Goal: Information Seeking & Learning: Check status

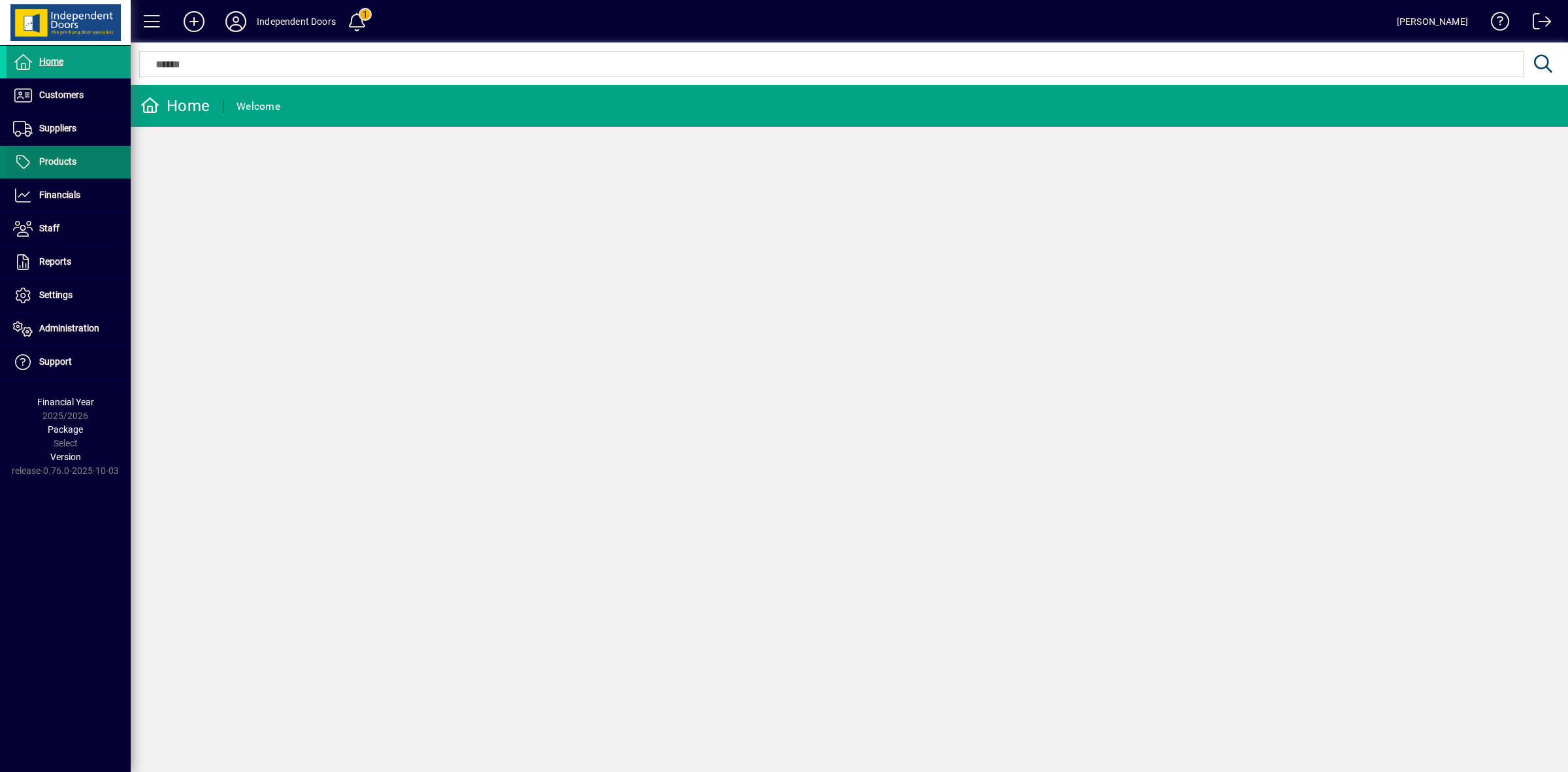
click at [47, 154] on span at bounding box center [68, 162] width 124 height 31
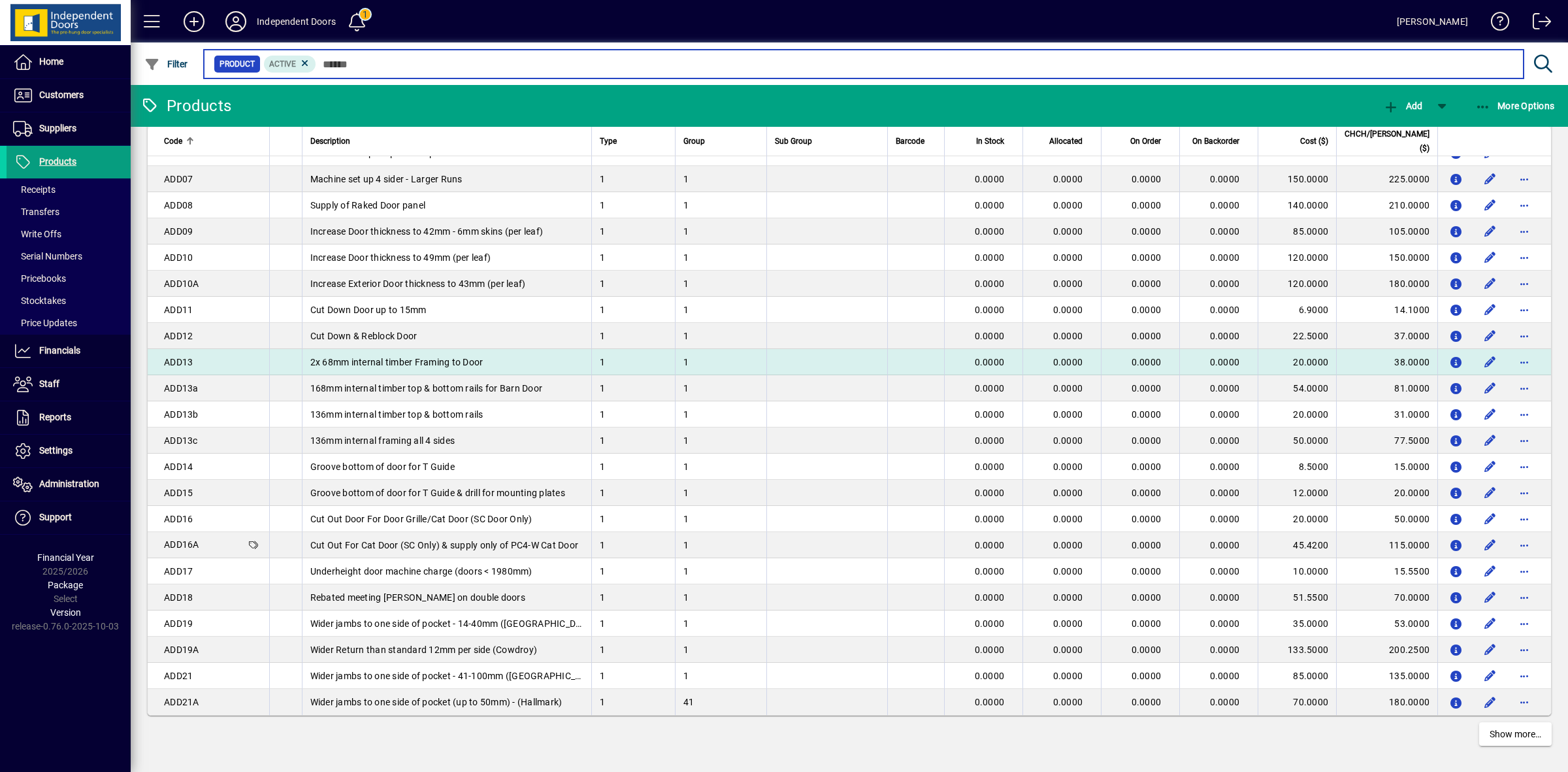
scroll to position [2077, 0]
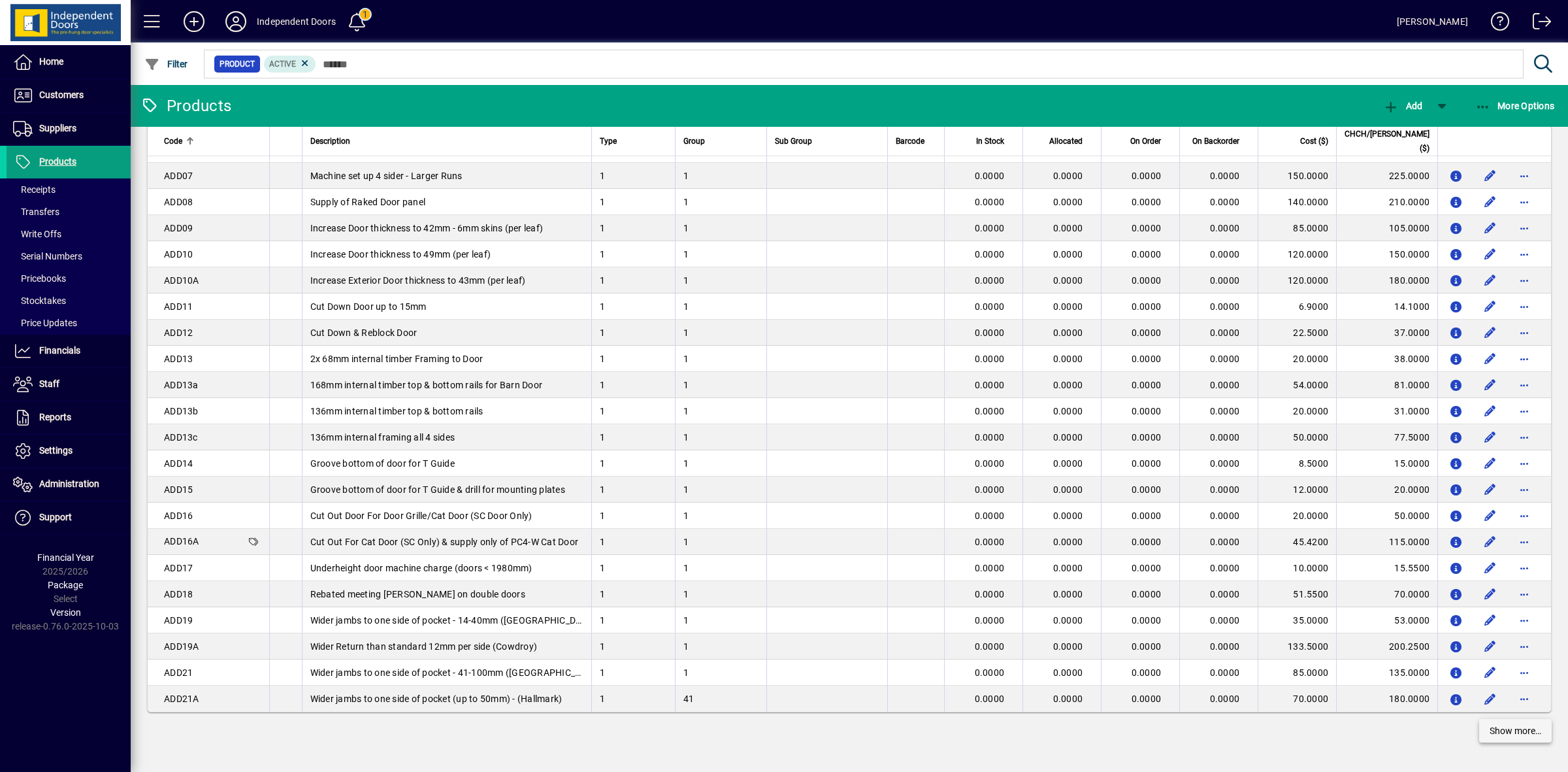
click at [1507, 729] on span "Show more…" at bounding box center [1515, 732] width 51 height 14
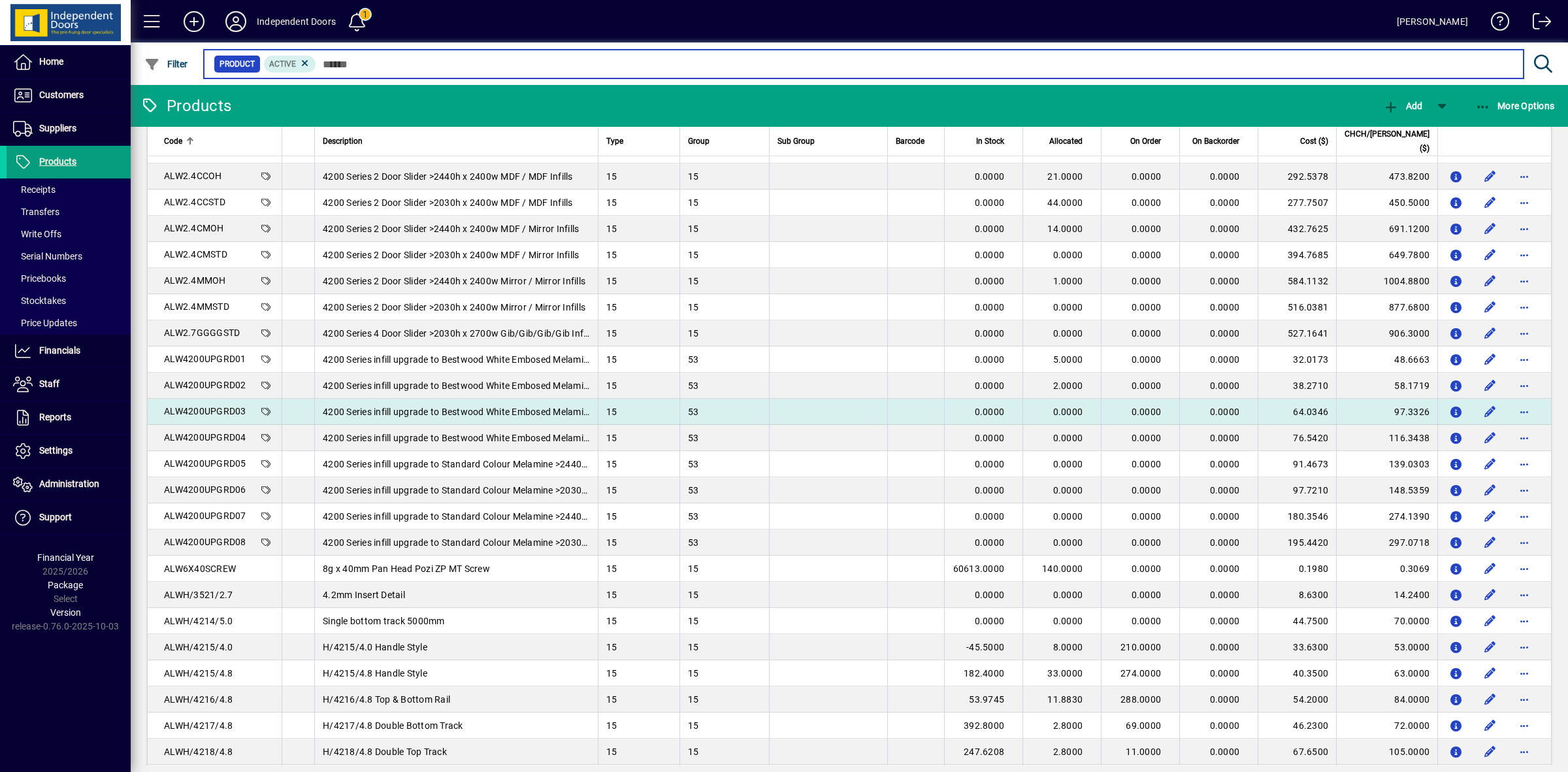
scroll to position [4120, 0]
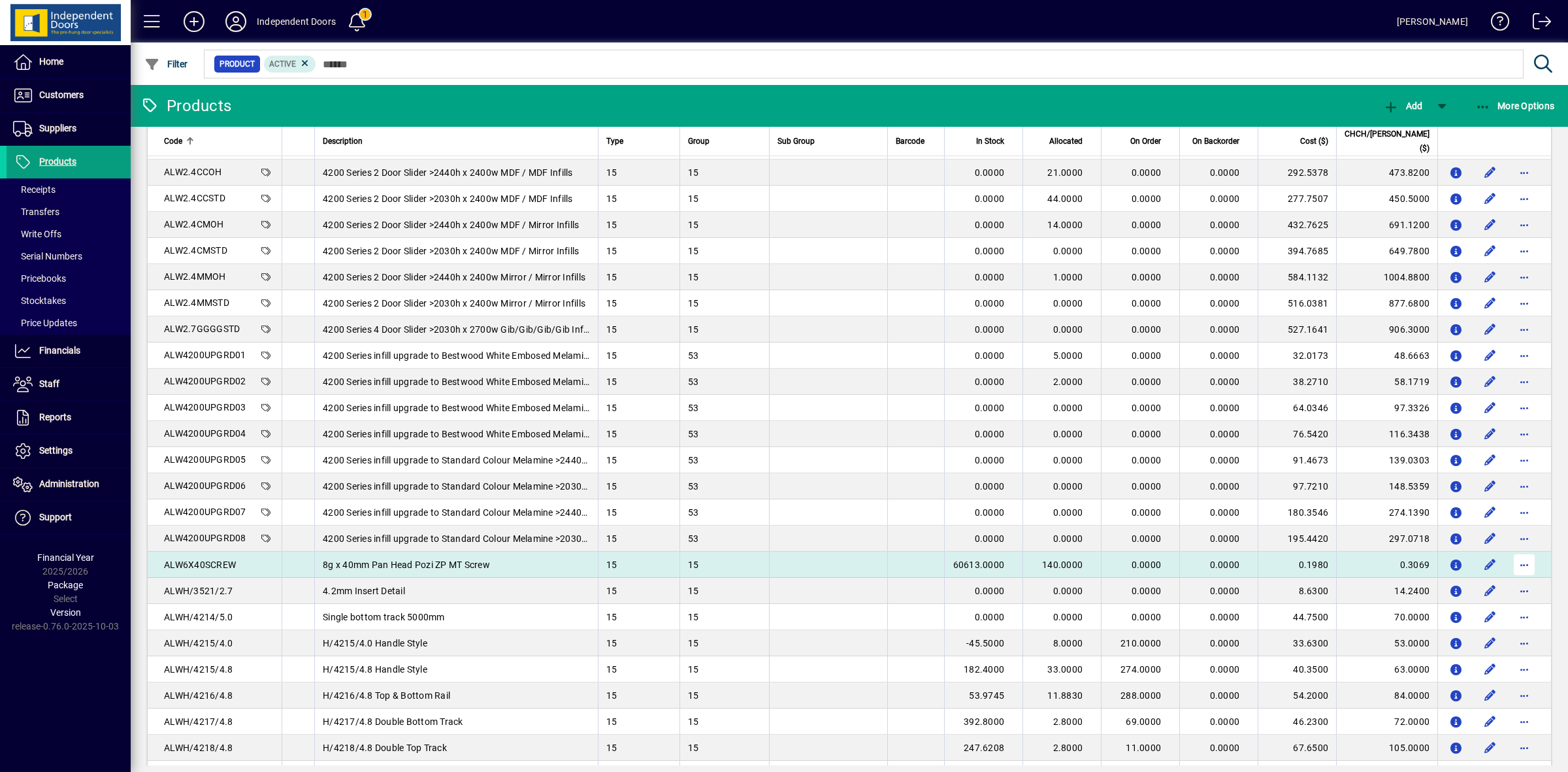
click at [1514, 565] on span "button" at bounding box center [1524, 564] width 31 height 31
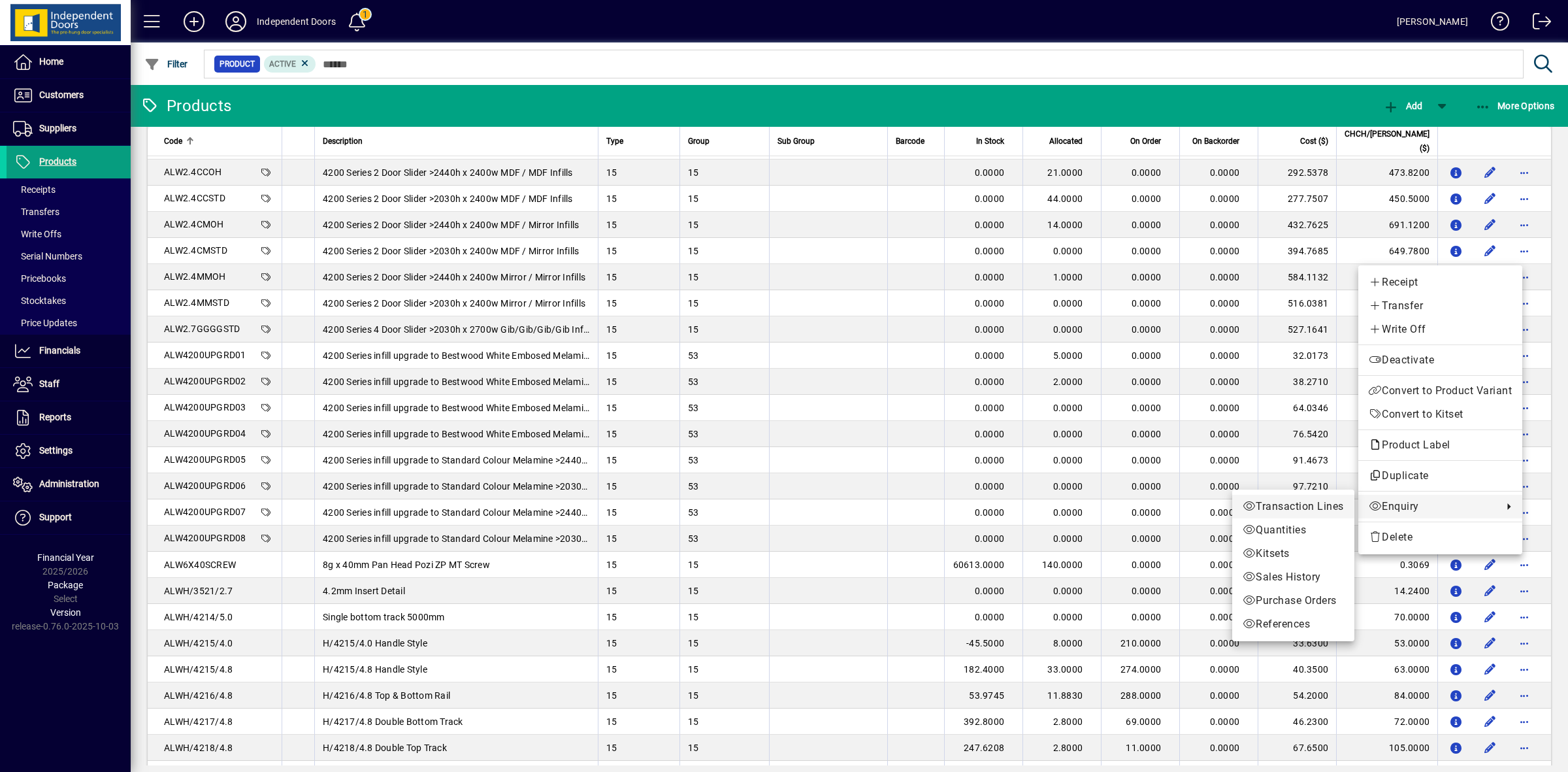
click at [1334, 504] on span "Transaction Lines" at bounding box center [1293, 507] width 101 height 16
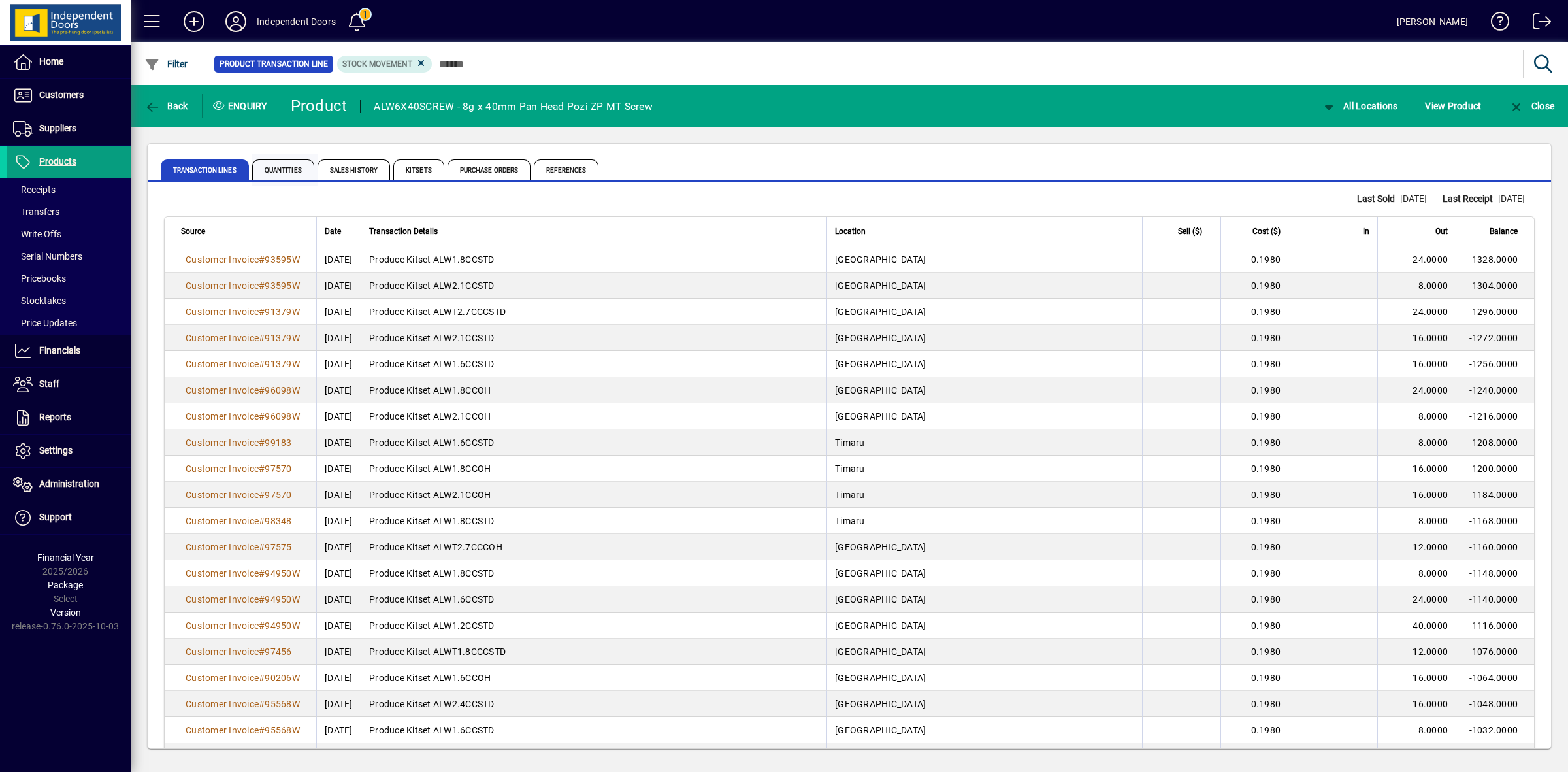
click at [269, 178] on span "Quantities" at bounding box center [284, 169] width 62 height 21
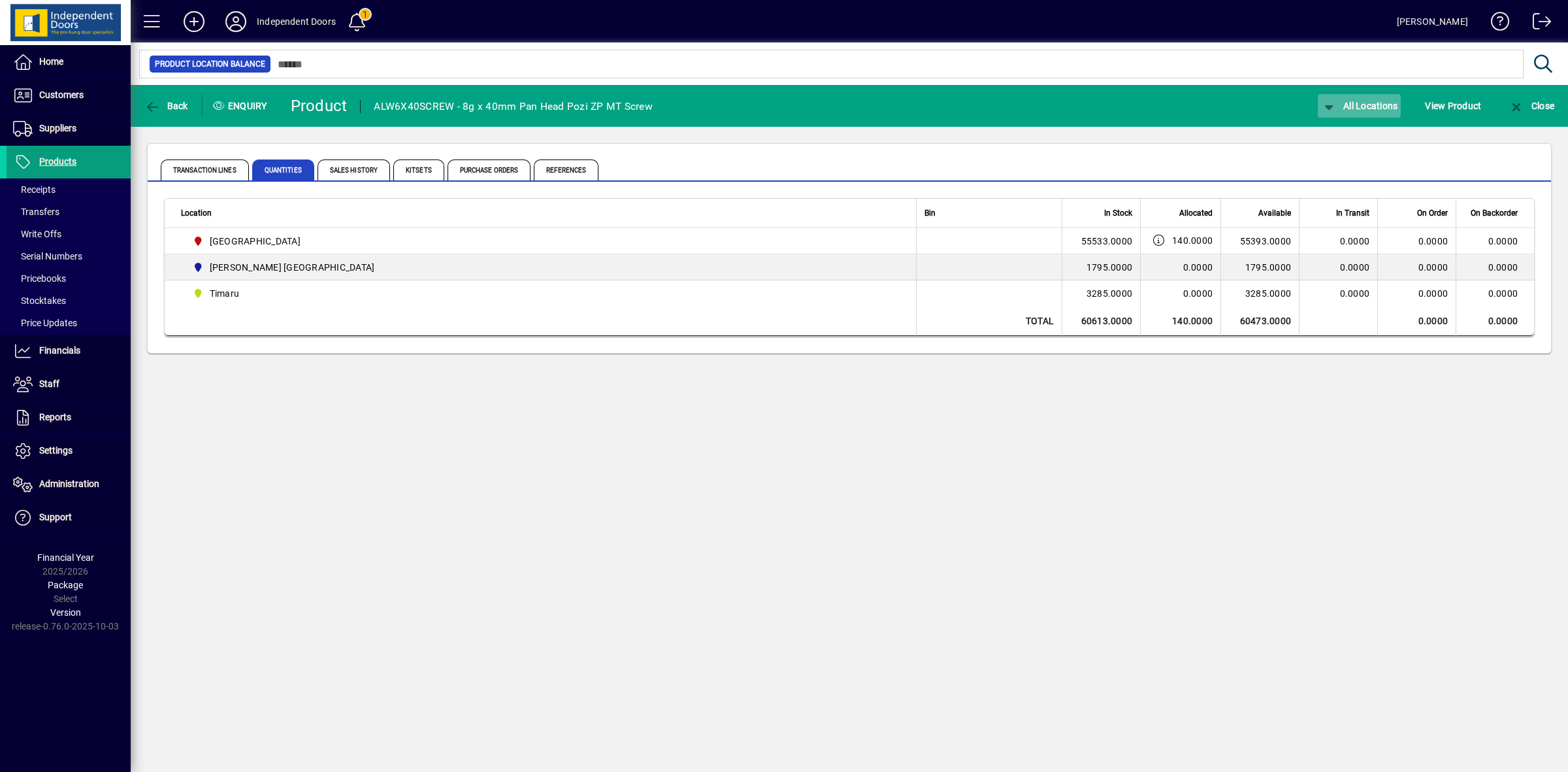
click at [1341, 105] on span "All Locations" at bounding box center [1359, 105] width 77 height 10
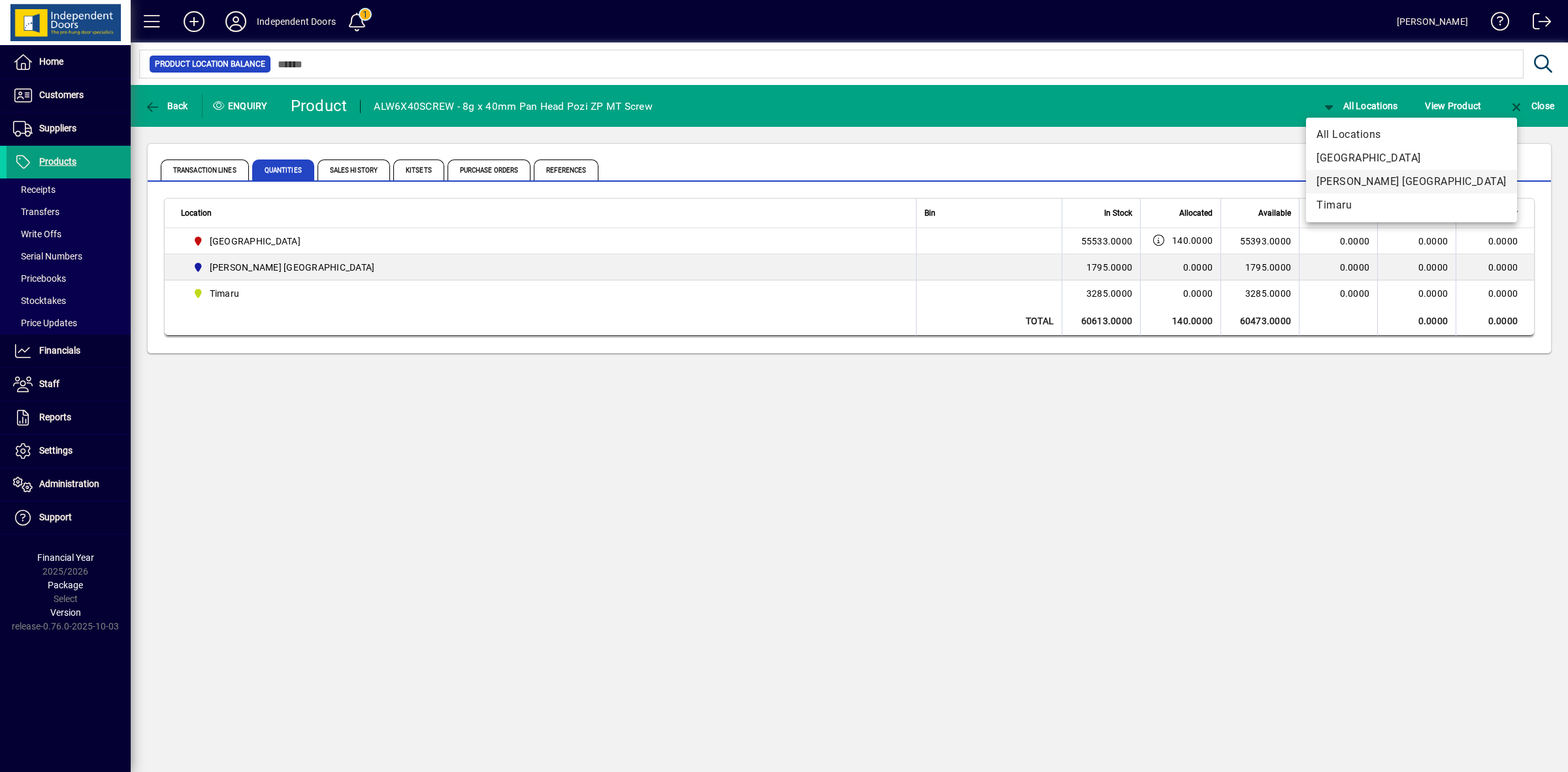
click at [1340, 175] on span "[PERSON_NAME] [GEOGRAPHIC_DATA]" at bounding box center [1411, 182] width 190 height 16
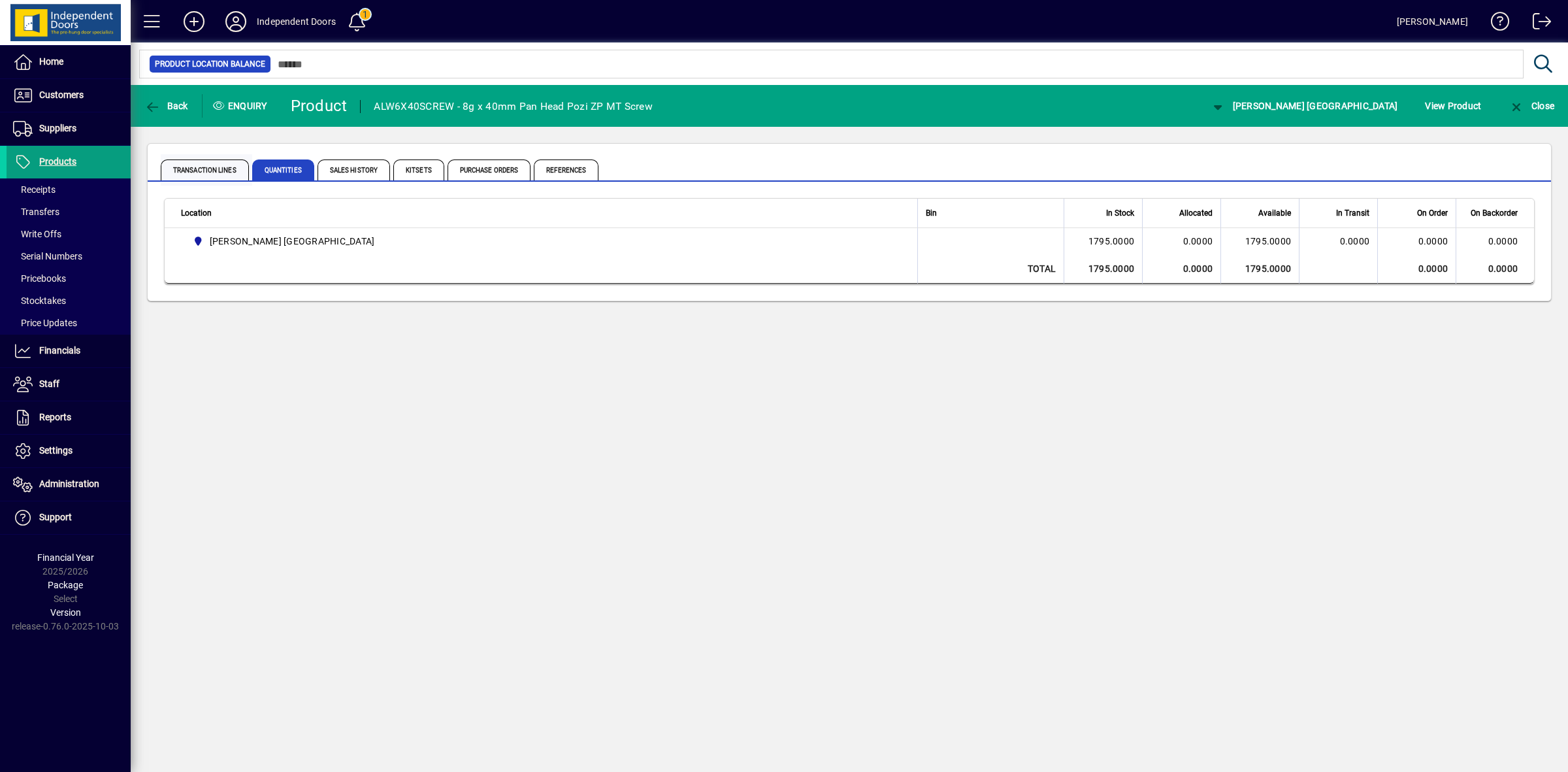
click at [229, 175] on span "Transaction Lines" at bounding box center [205, 169] width 89 height 21
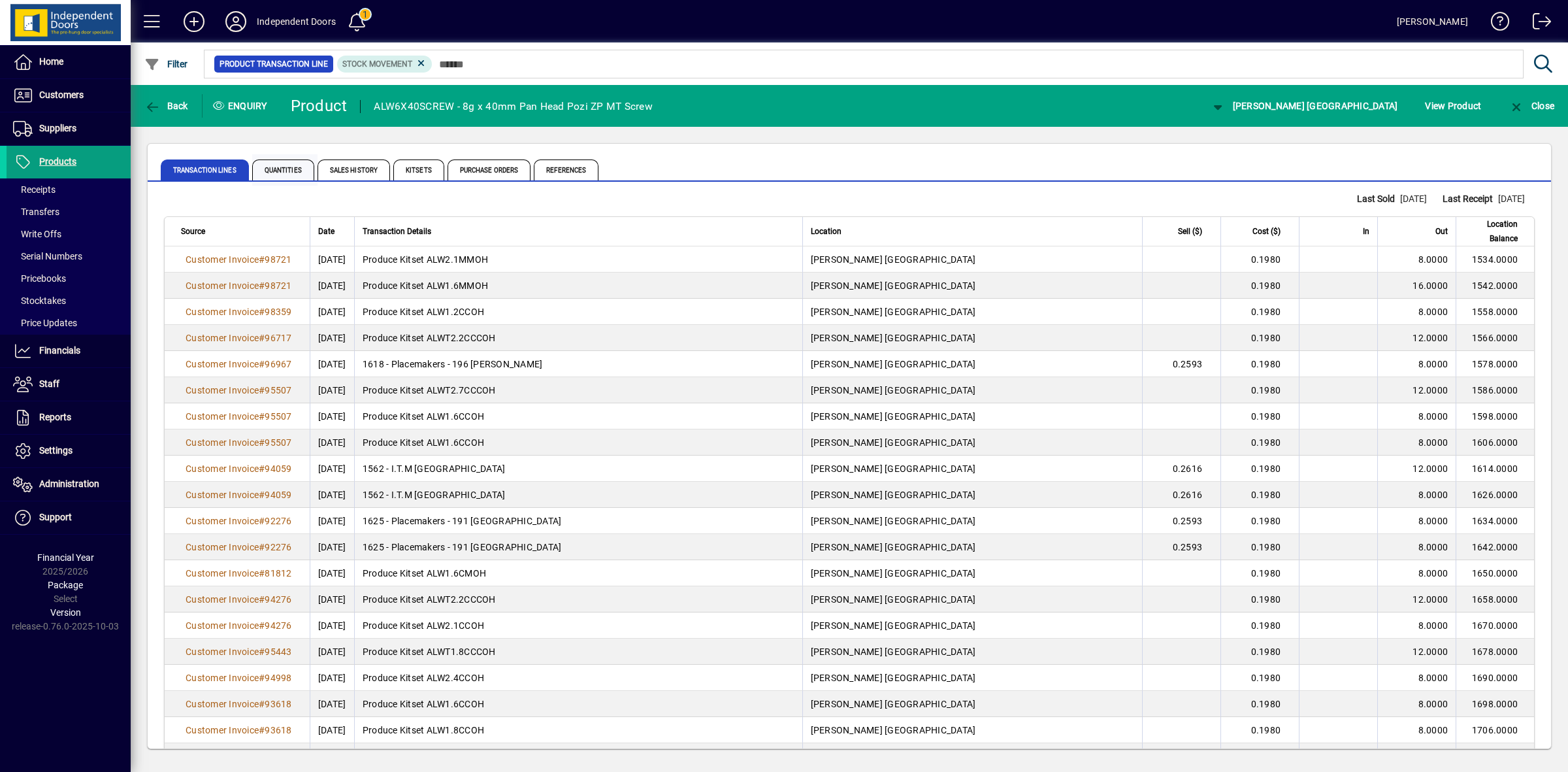
click at [295, 174] on span "Quantities" at bounding box center [284, 169] width 62 height 21
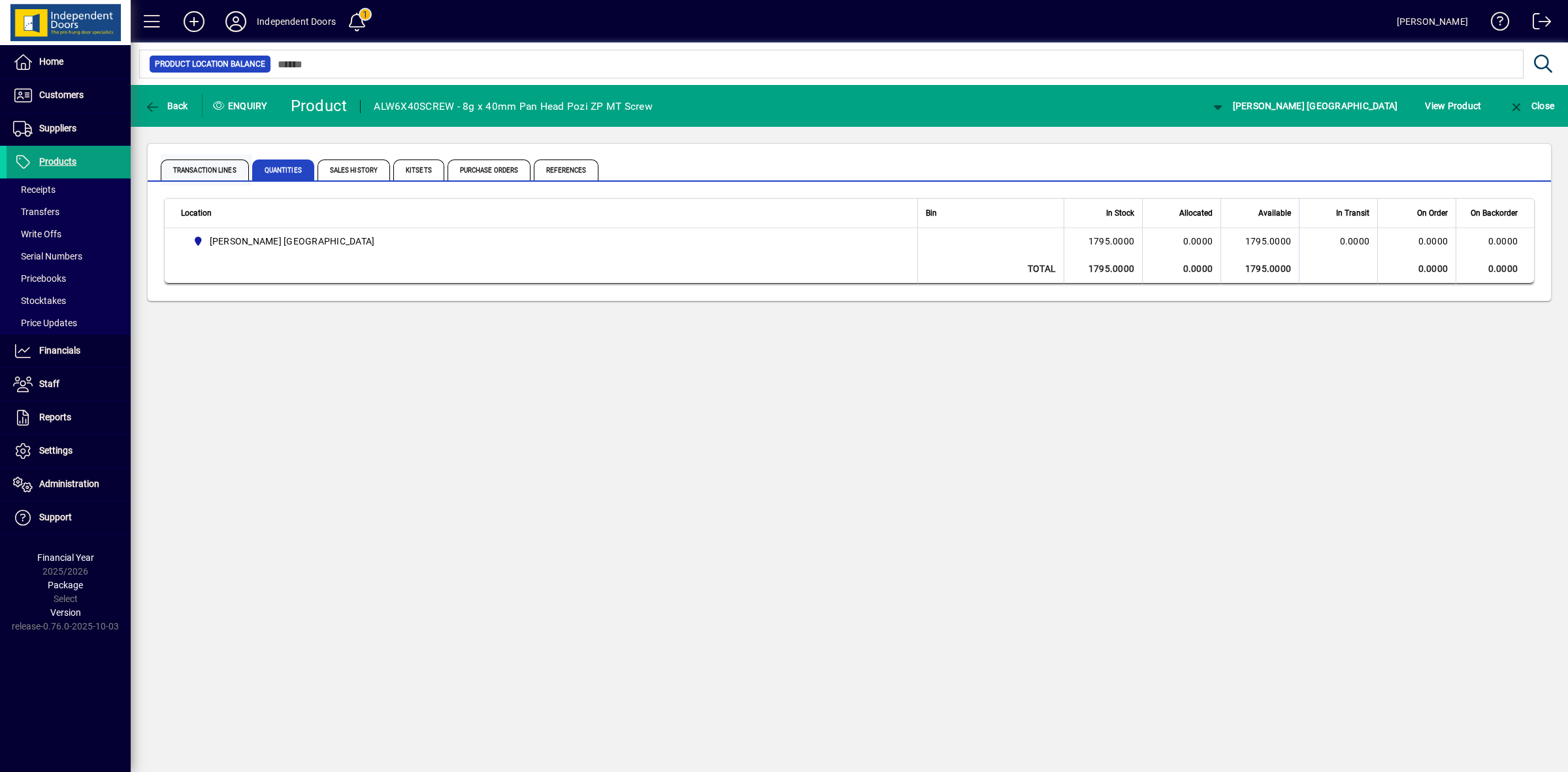
click at [216, 164] on span "Transaction Lines" at bounding box center [205, 169] width 89 height 21
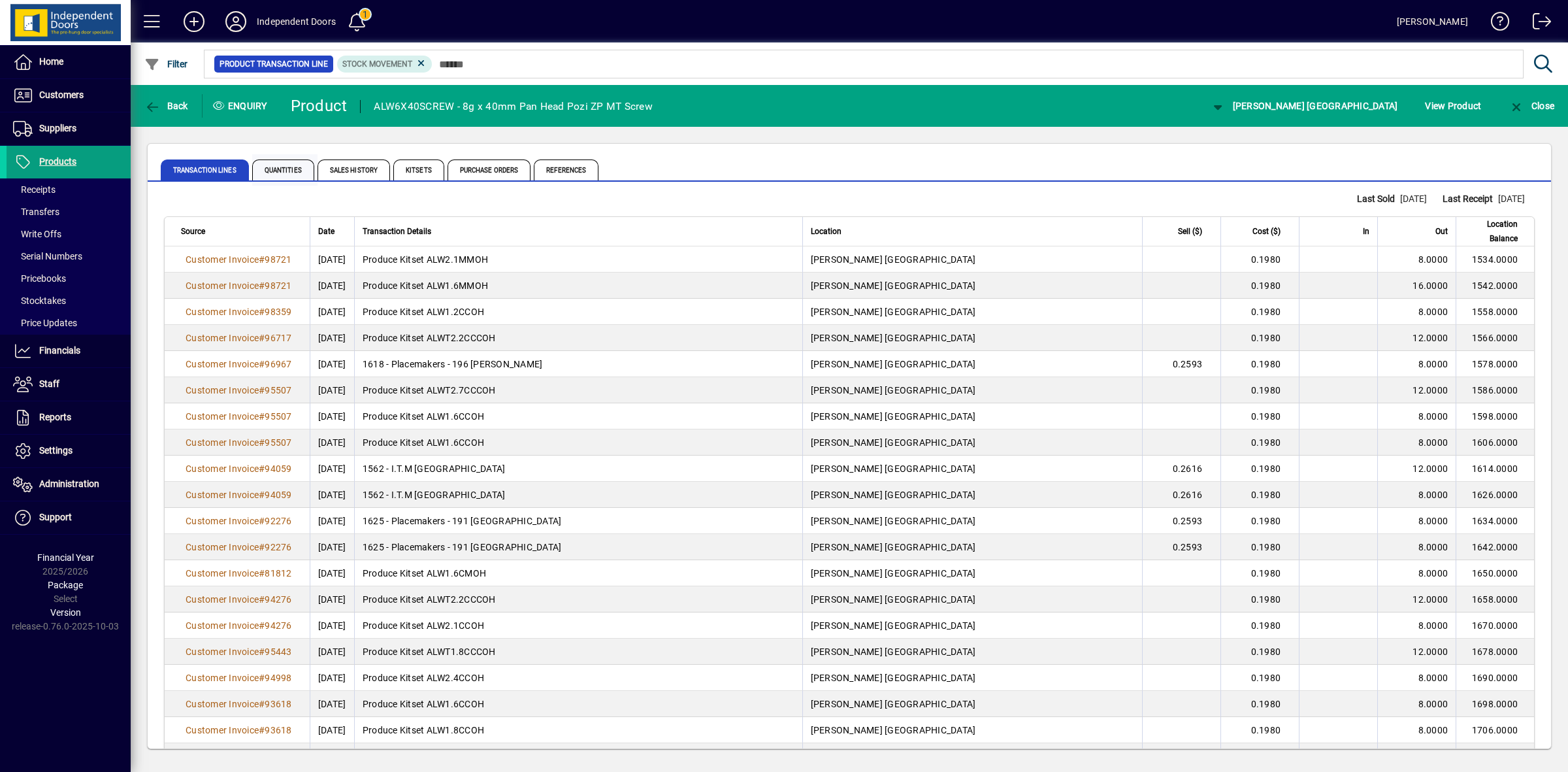
click at [282, 168] on span "Quantities" at bounding box center [284, 169] width 62 height 21
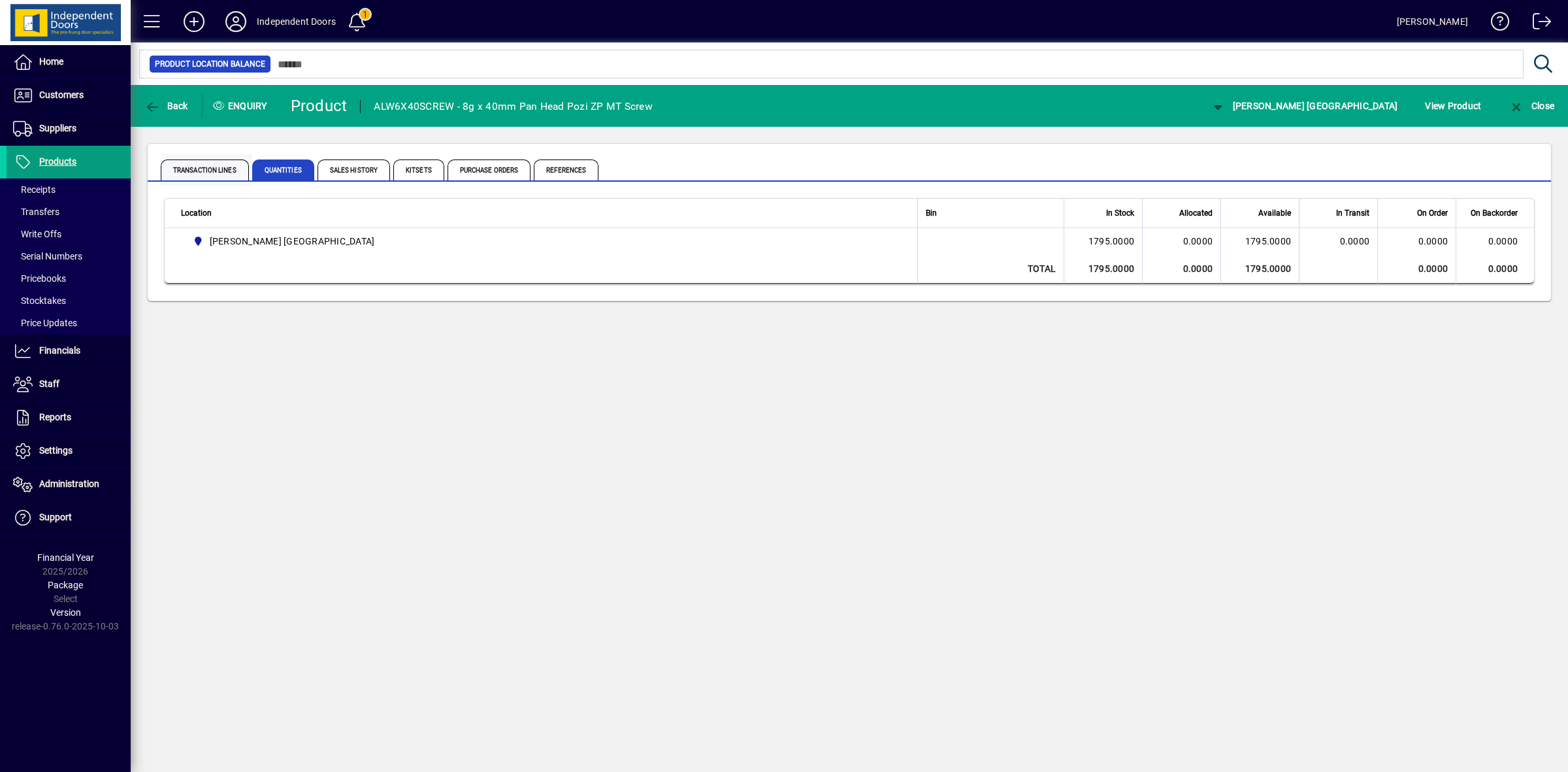
click at [219, 175] on span "Transaction Lines" at bounding box center [205, 169] width 89 height 21
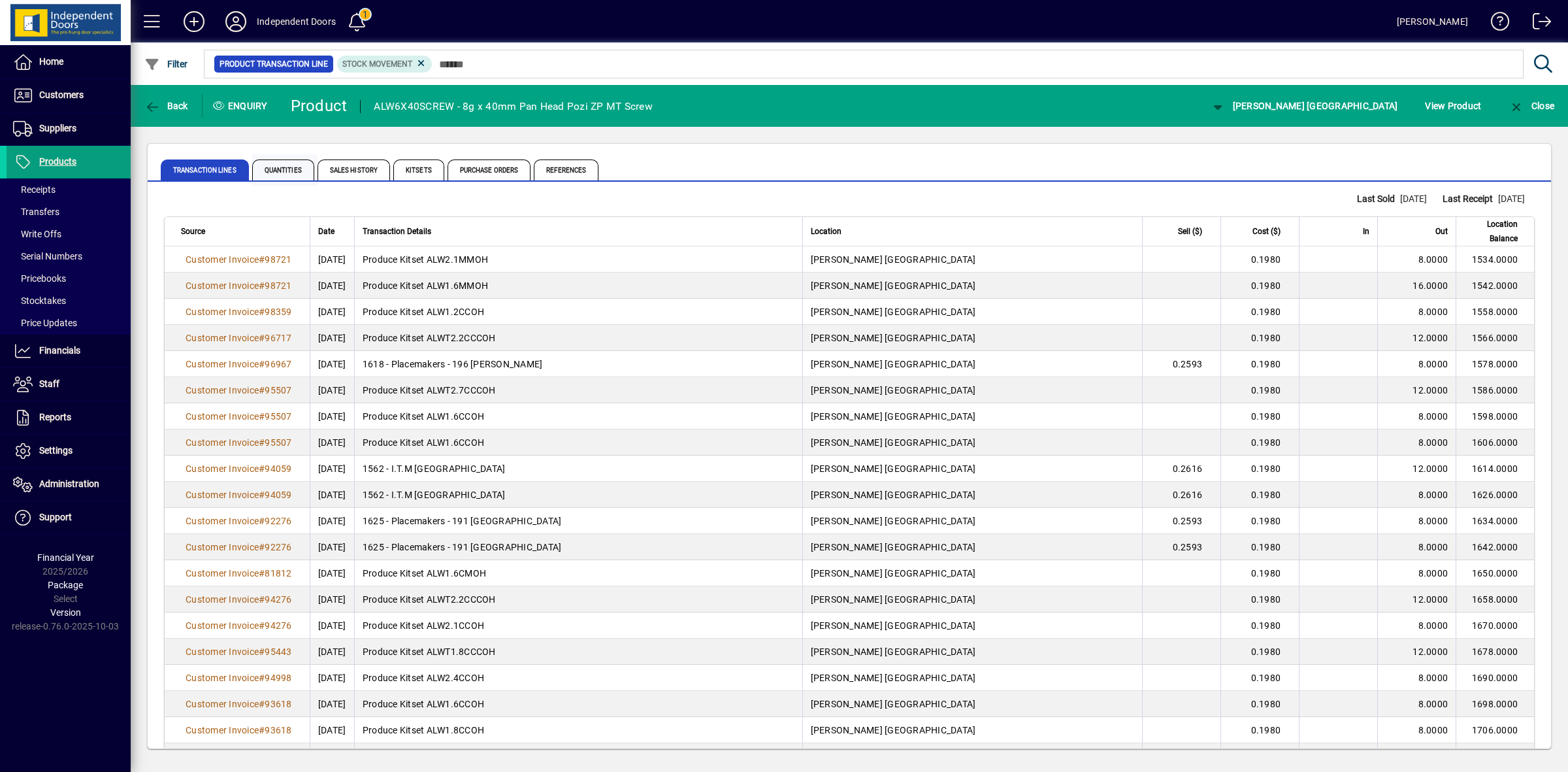
click at [265, 172] on span "Quantities" at bounding box center [284, 169] width 62 height 21
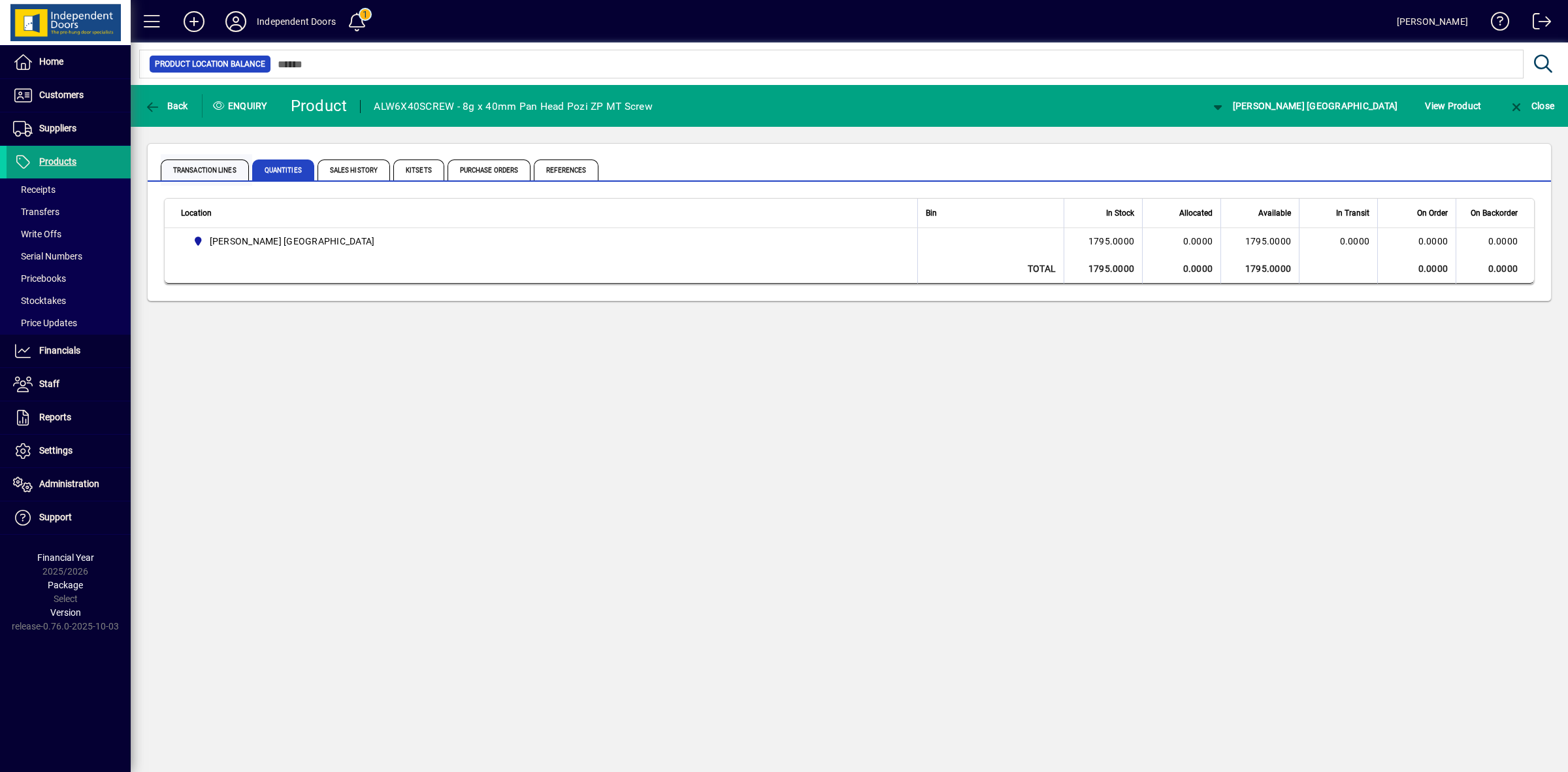
click at [228, 167] on span "Transaction Lines" at bounding box center [205, 169] width 89 height 21
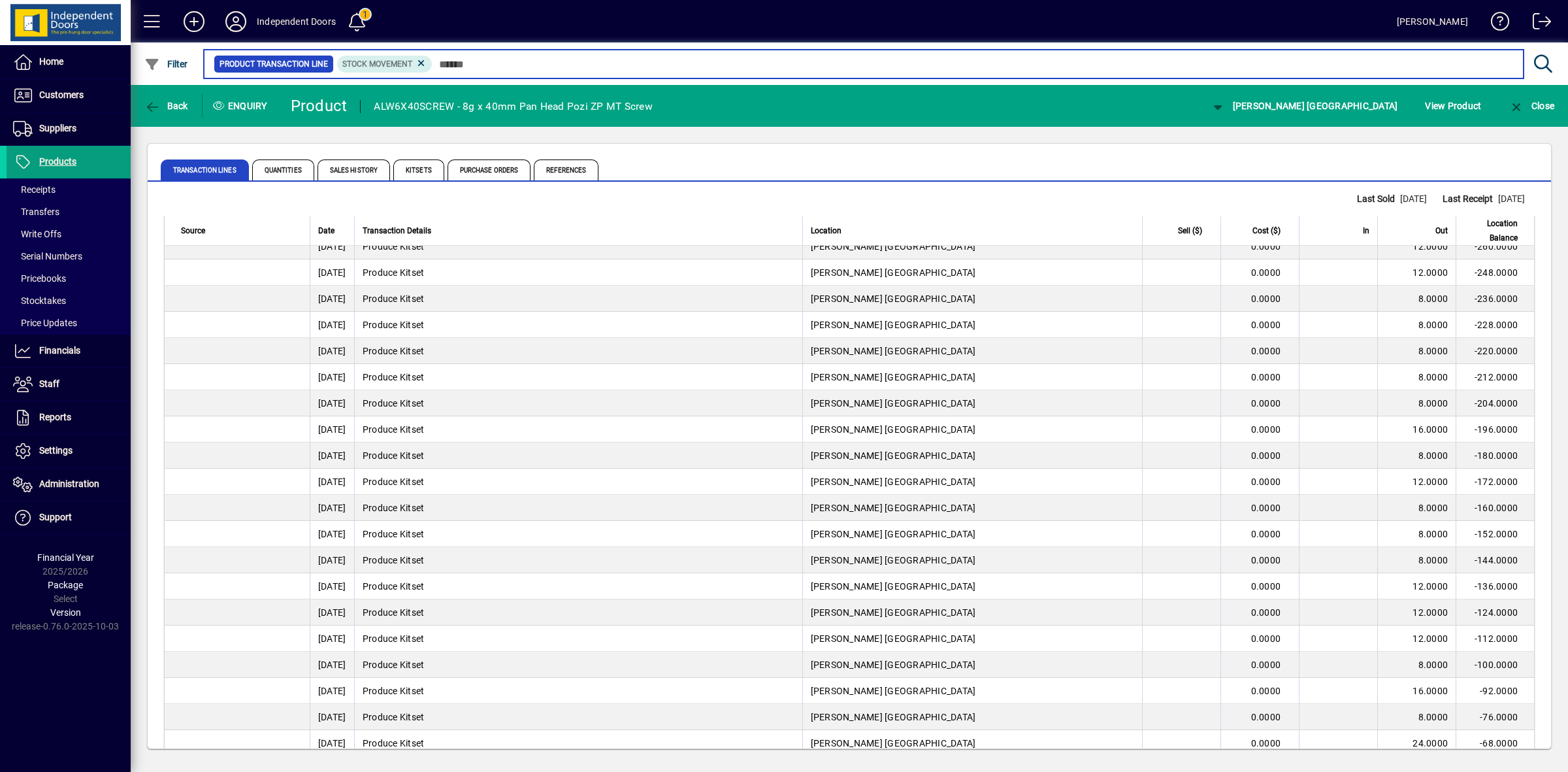
scroll to position [2166, 0]
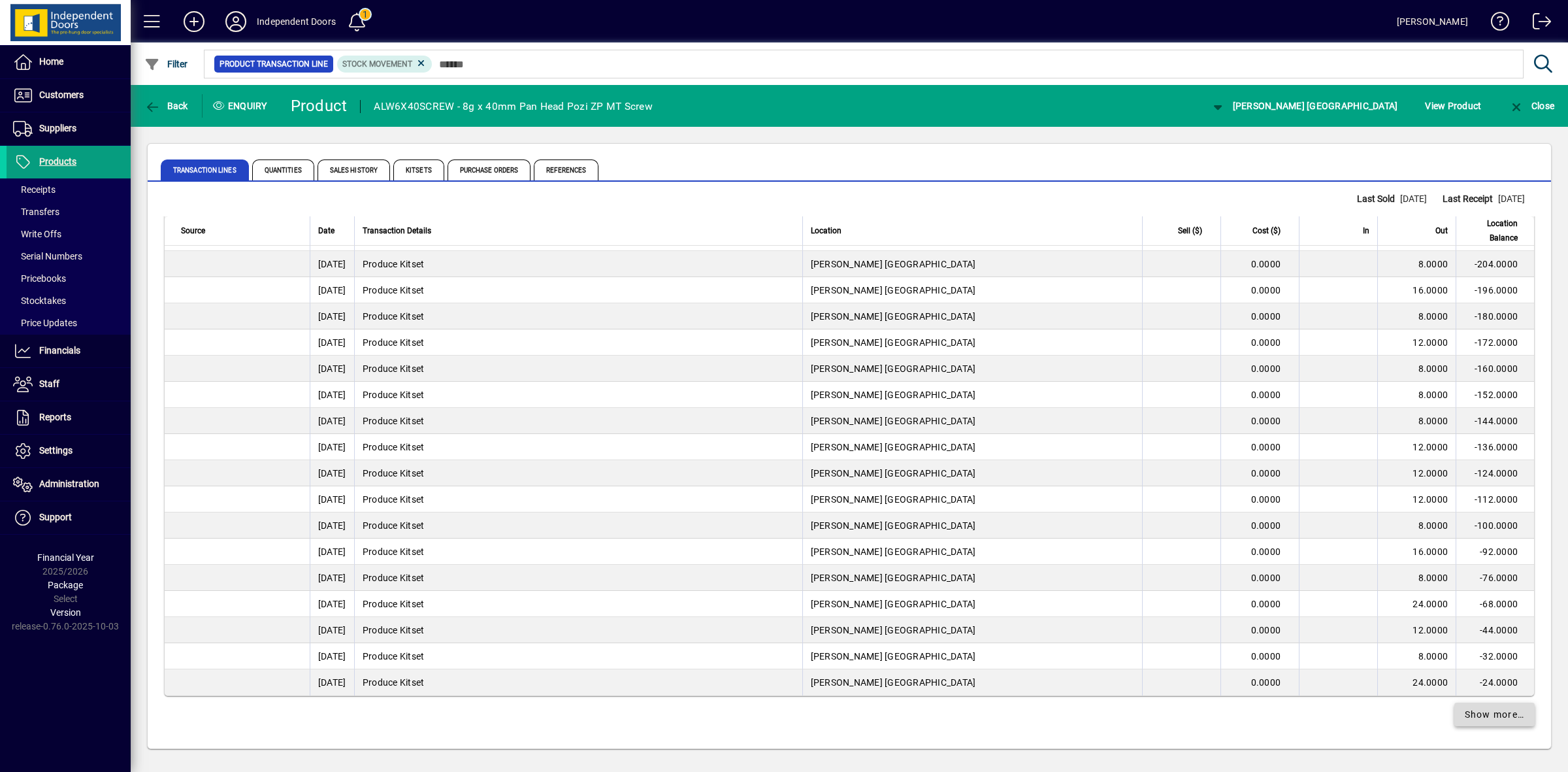
click at [1464, 724] on span at bounding box center [1495, 714] width 81 height 31
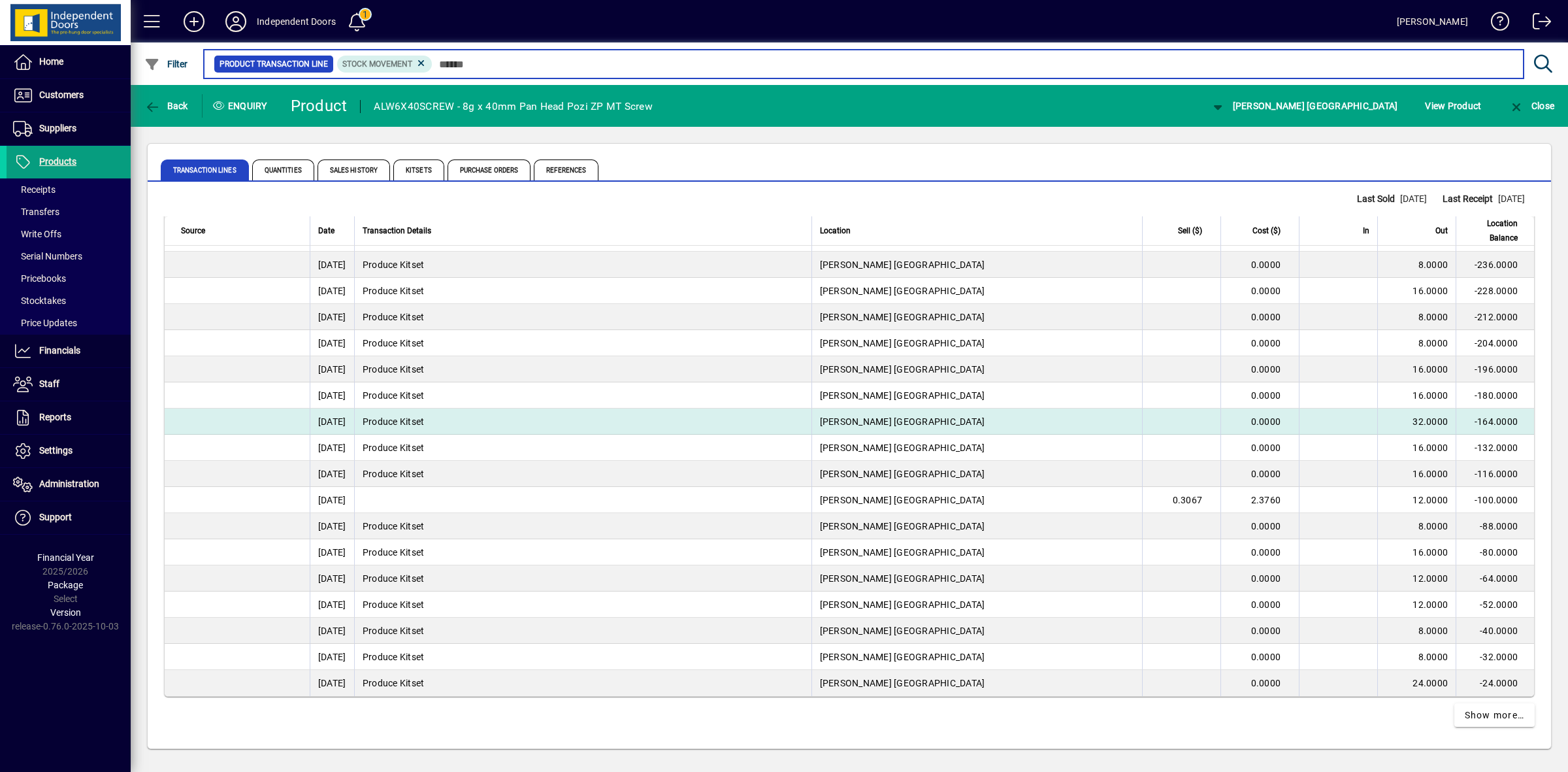
scroll to position [4781, 0]
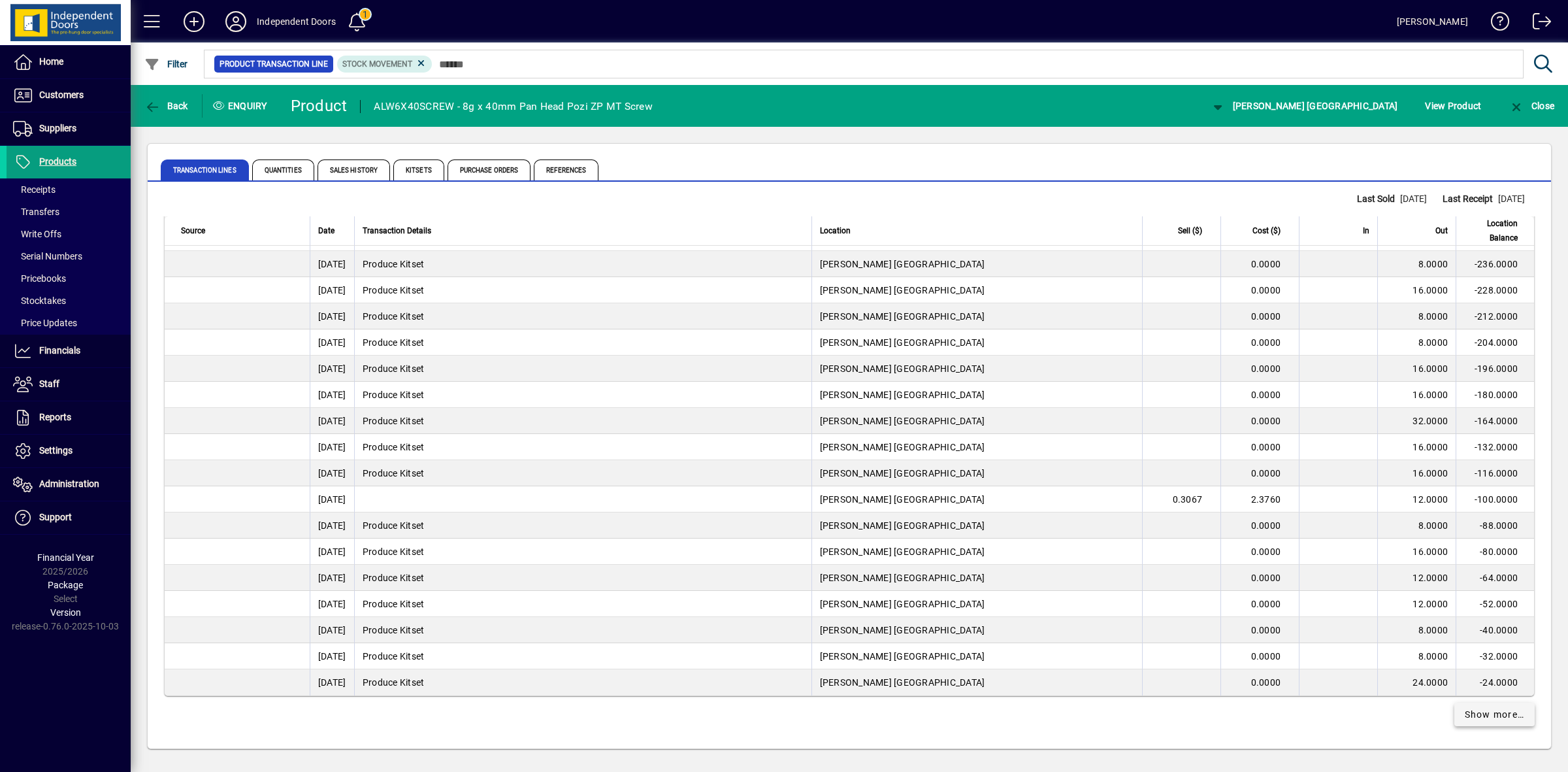
click at [1478, 717] on span "Show more…" at bounding box center [1494, 715] width 60 height 14
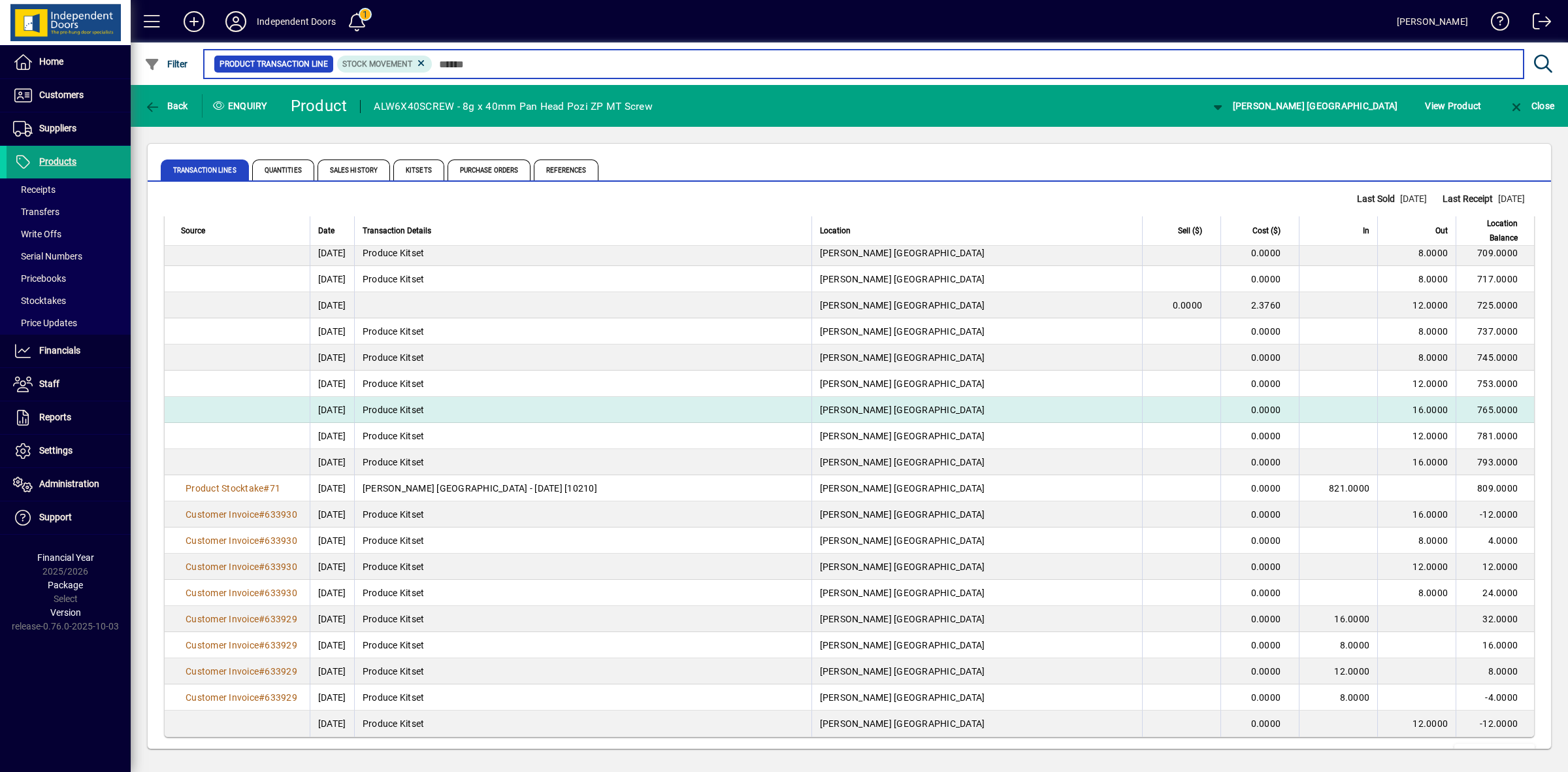
scroll to position [7396, 0]
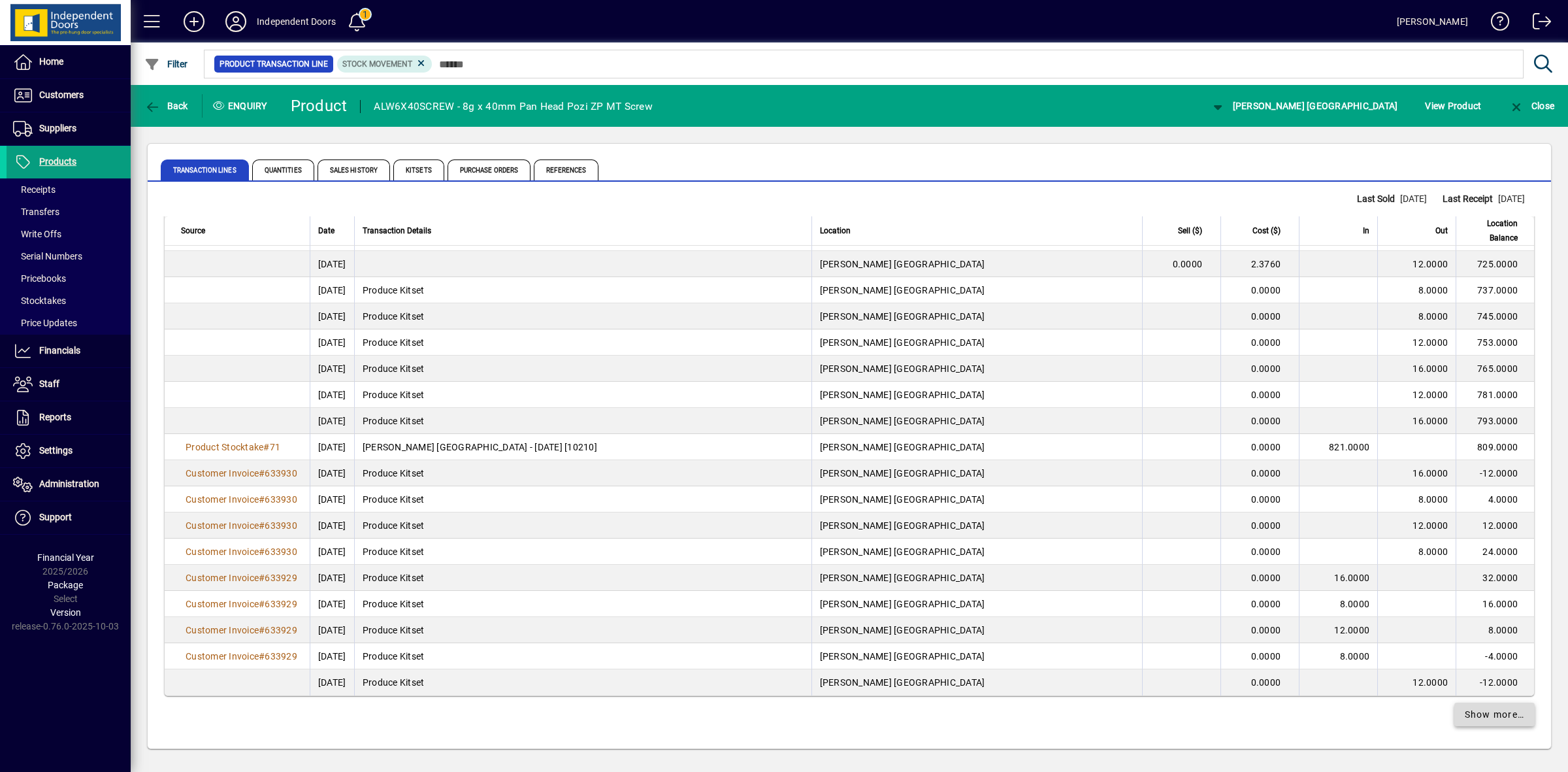
click at [1469, 719] on span "Show more…" at bounding box center [1494, 715] width 60 height 14
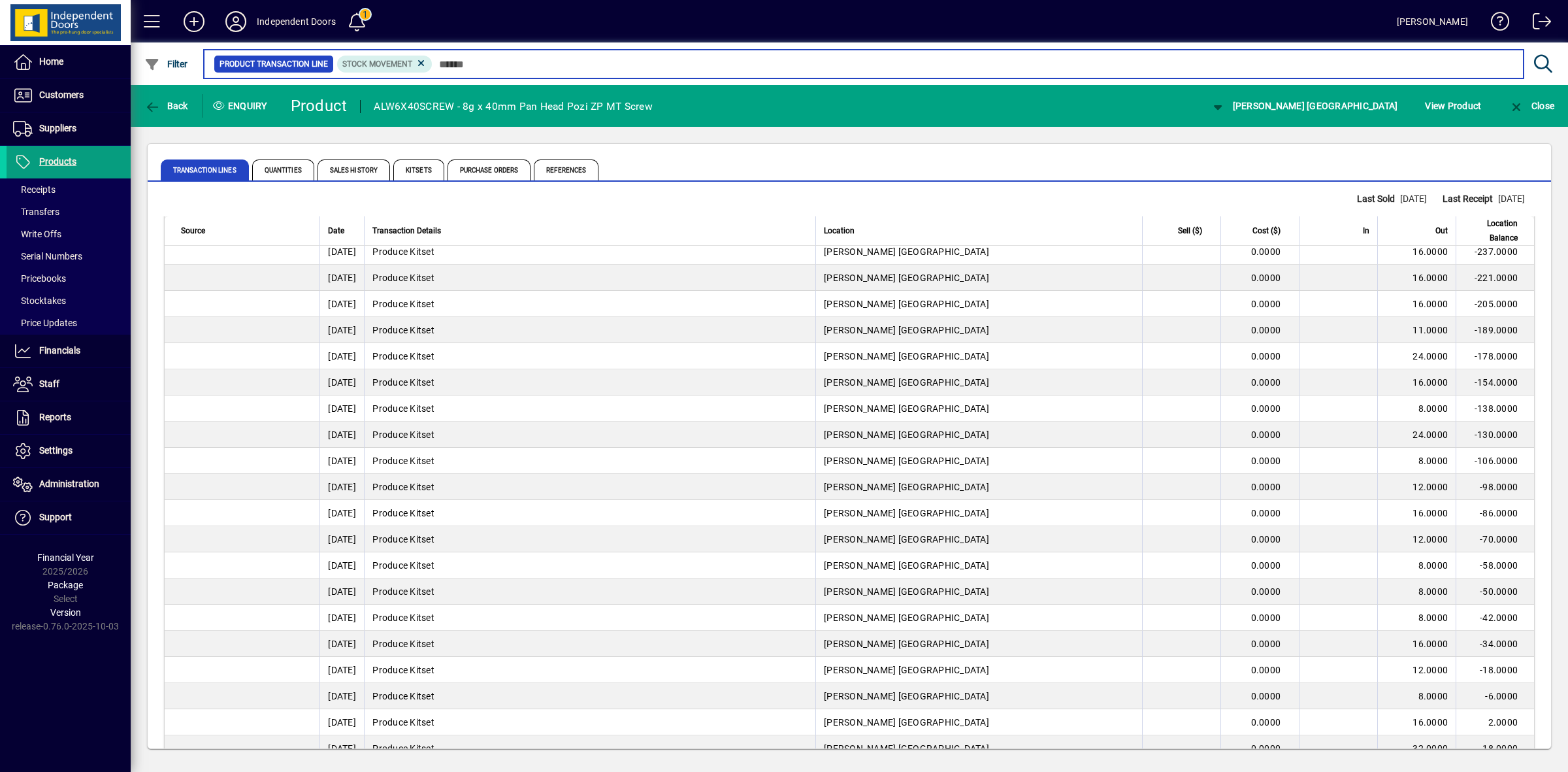
scroll to position [10011, 0]
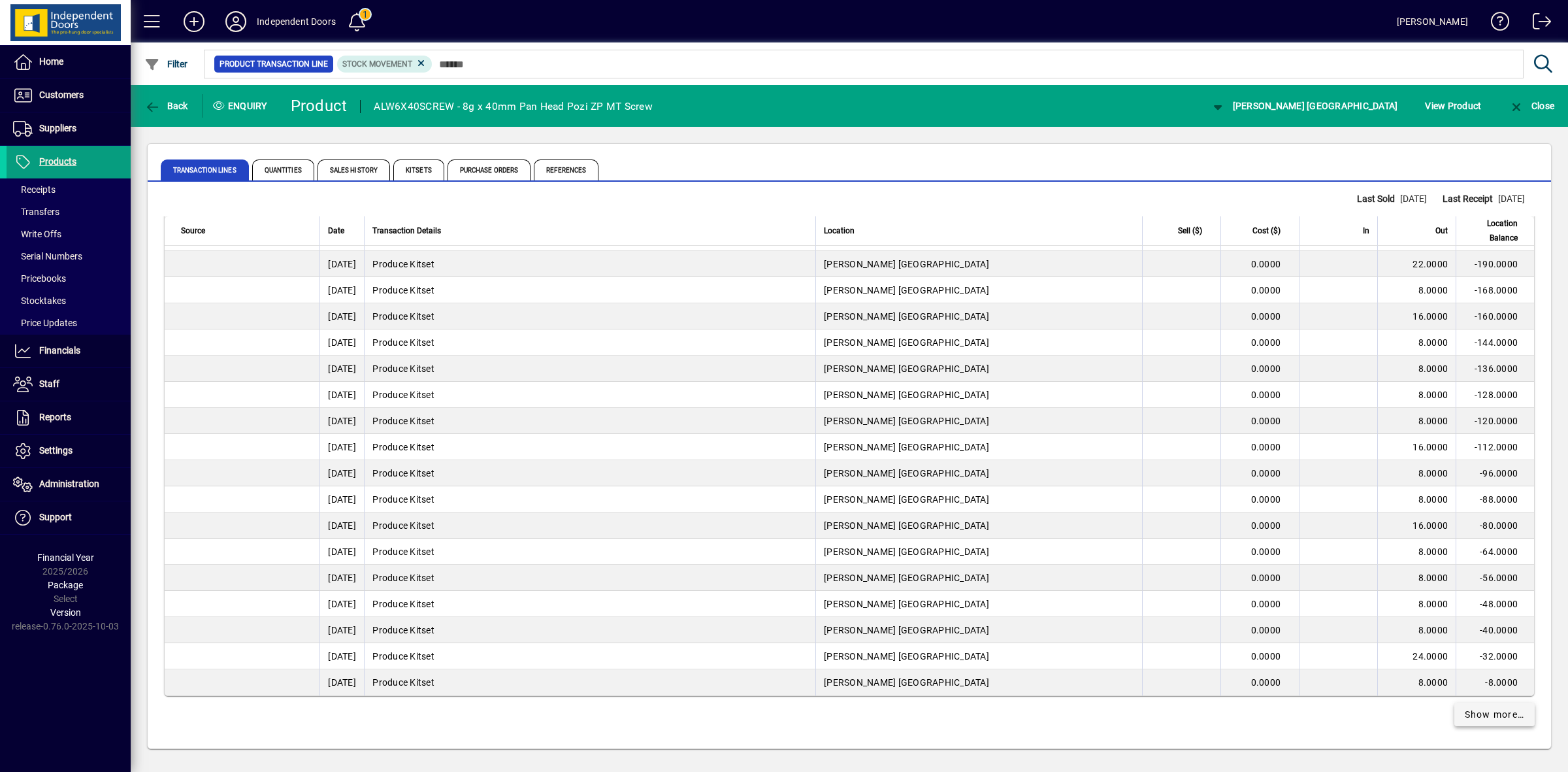
click at [1476, 711] on span "Show more…" at bounding box center [1494, 715] width 60 height 14
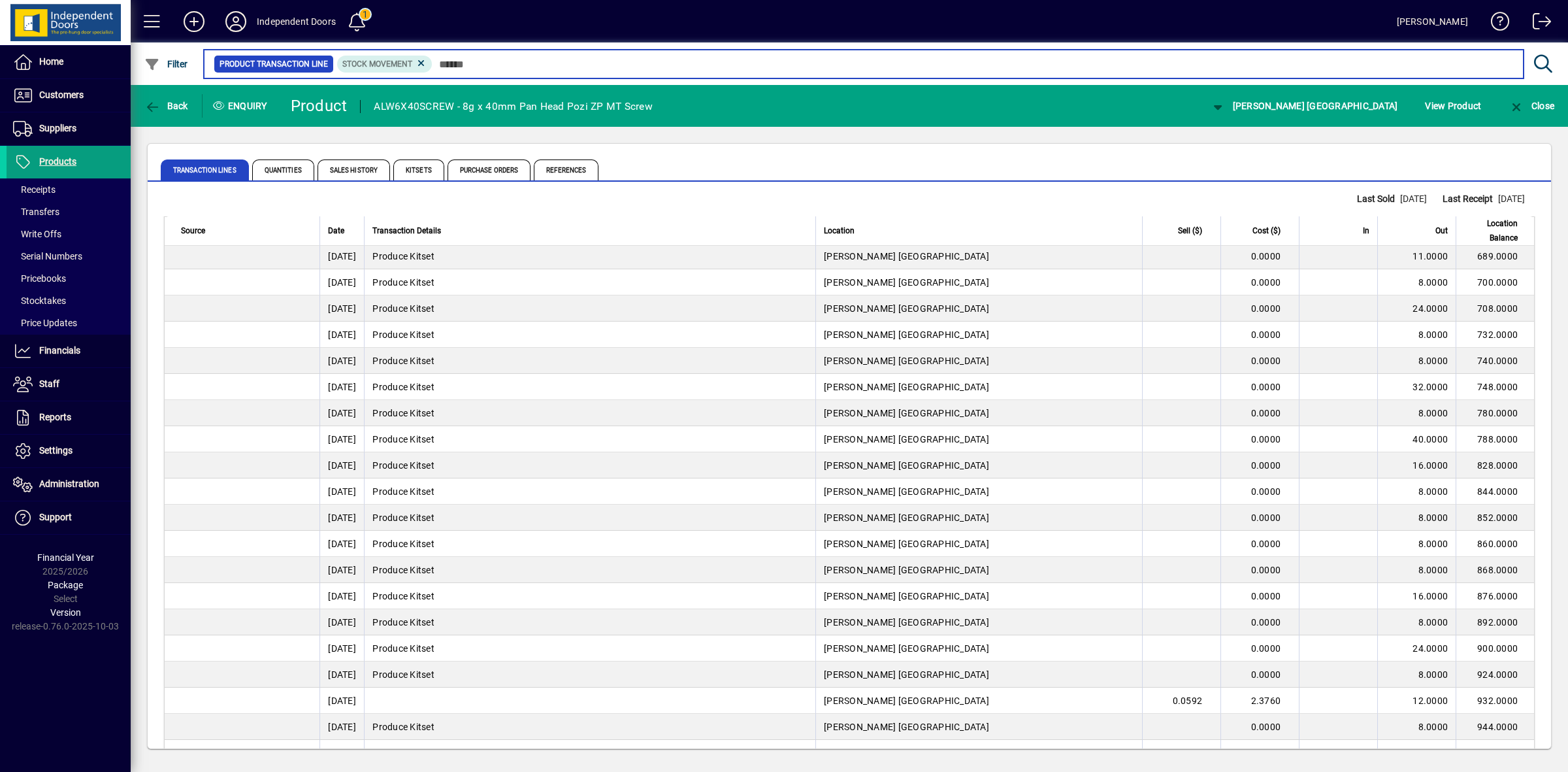
scroll to position [12626, 0]
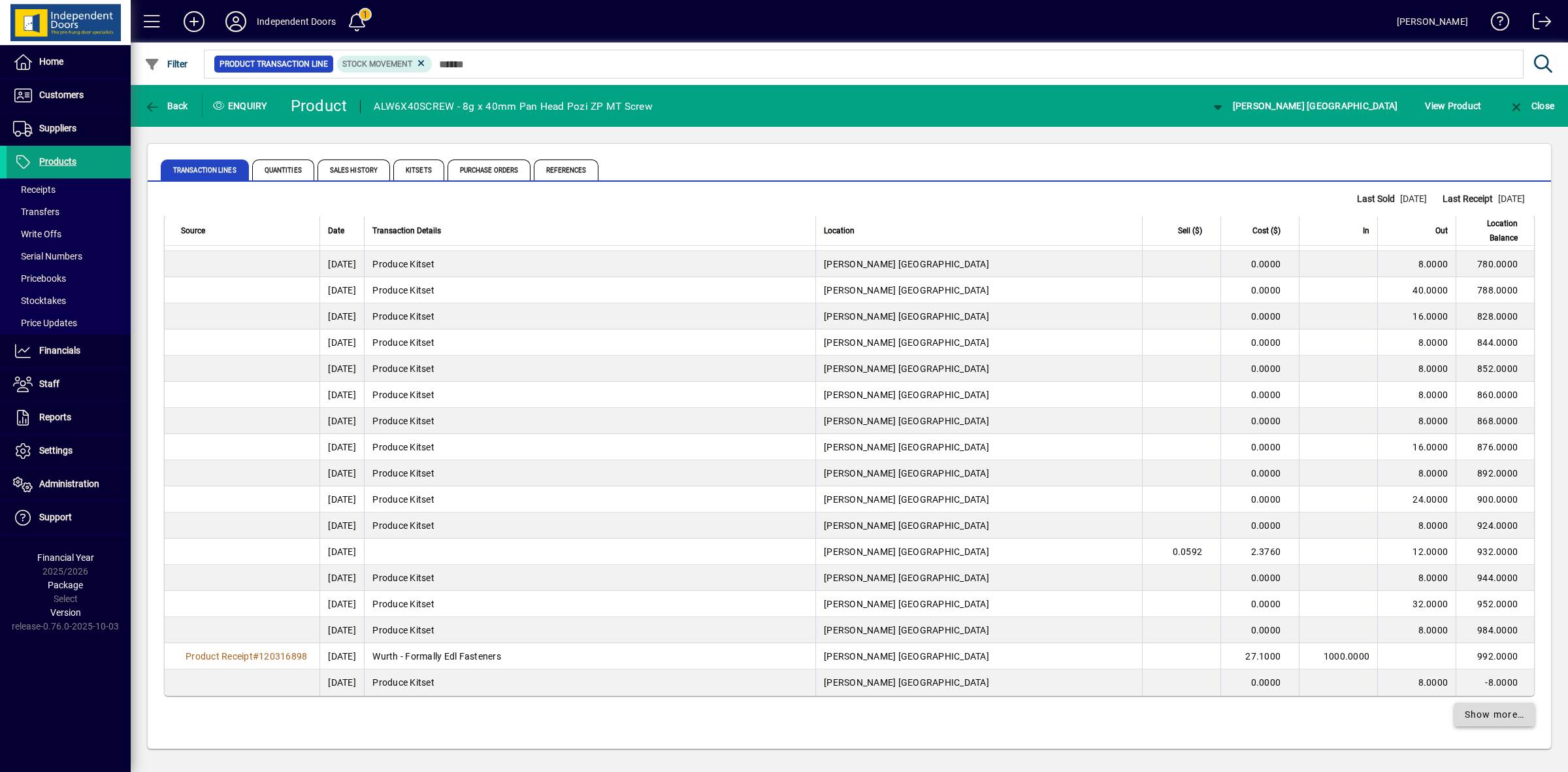
click at [1484, 714] on span "Show more…" at bounding box center [1494, 715] width 60 height 14
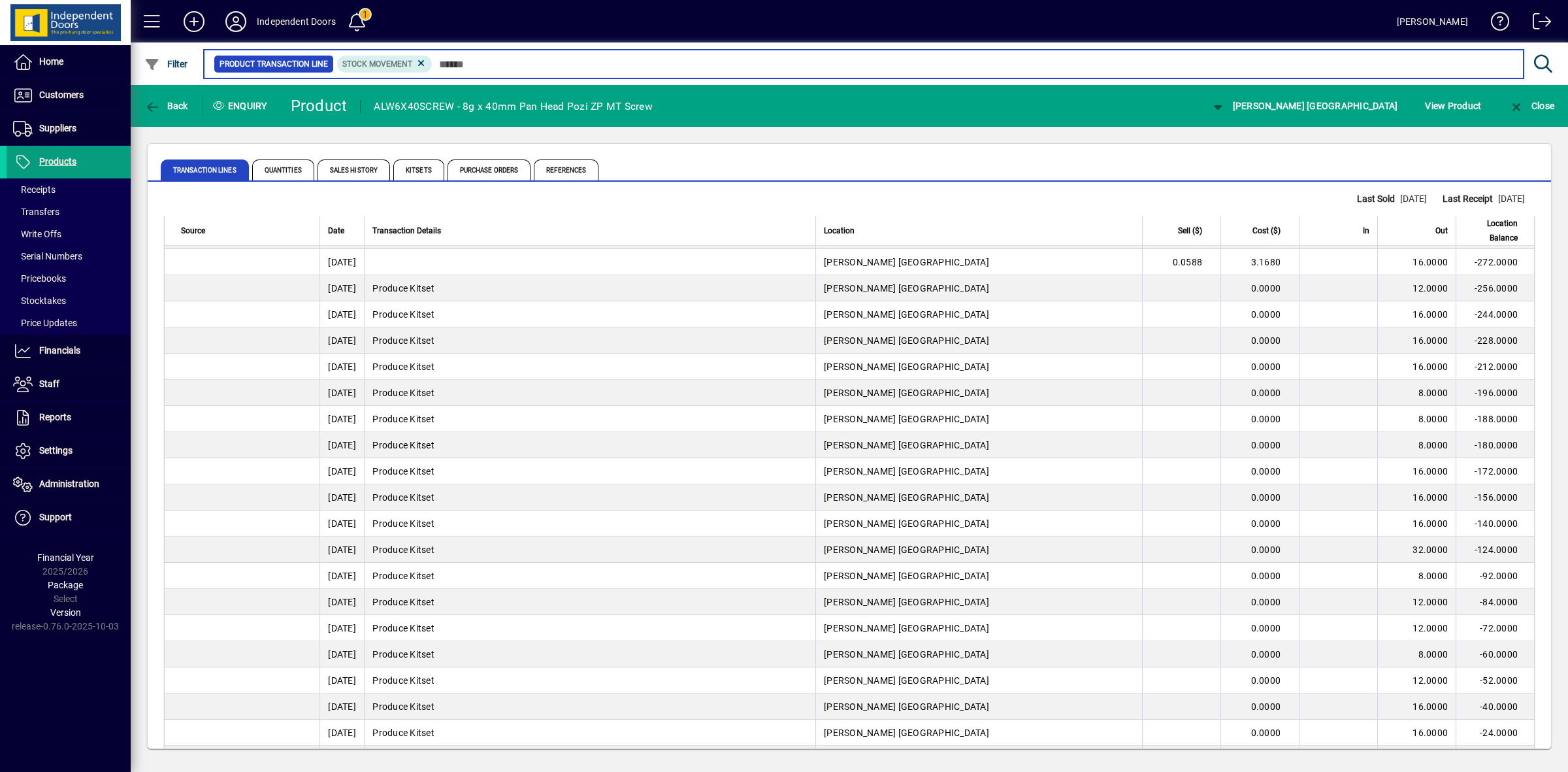
scroll to position [15241, 0]
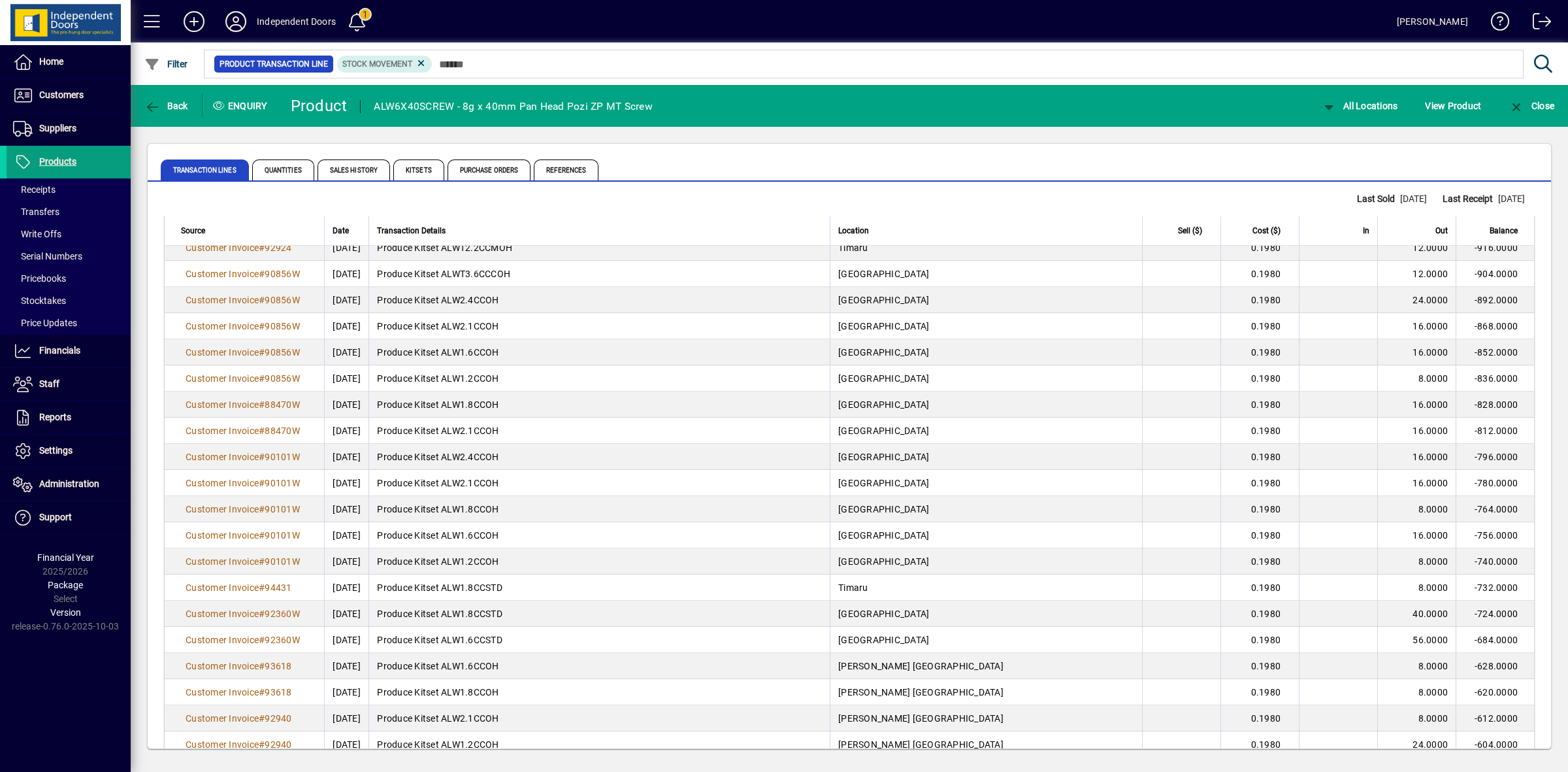
scroll to position [23086, 0]
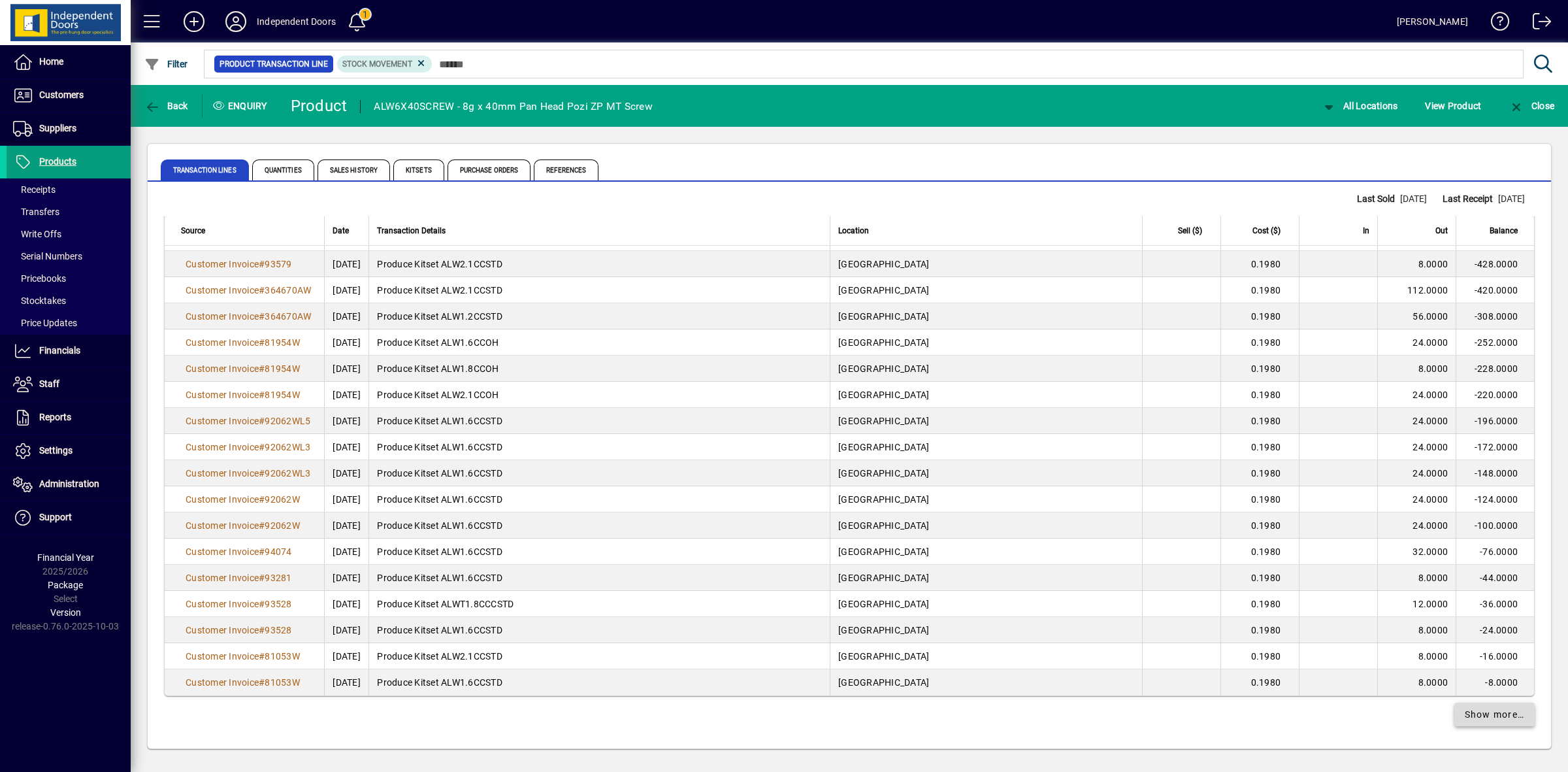
click at [1506, 722] on span at bounding box center [1495, 714] width 81 height 31
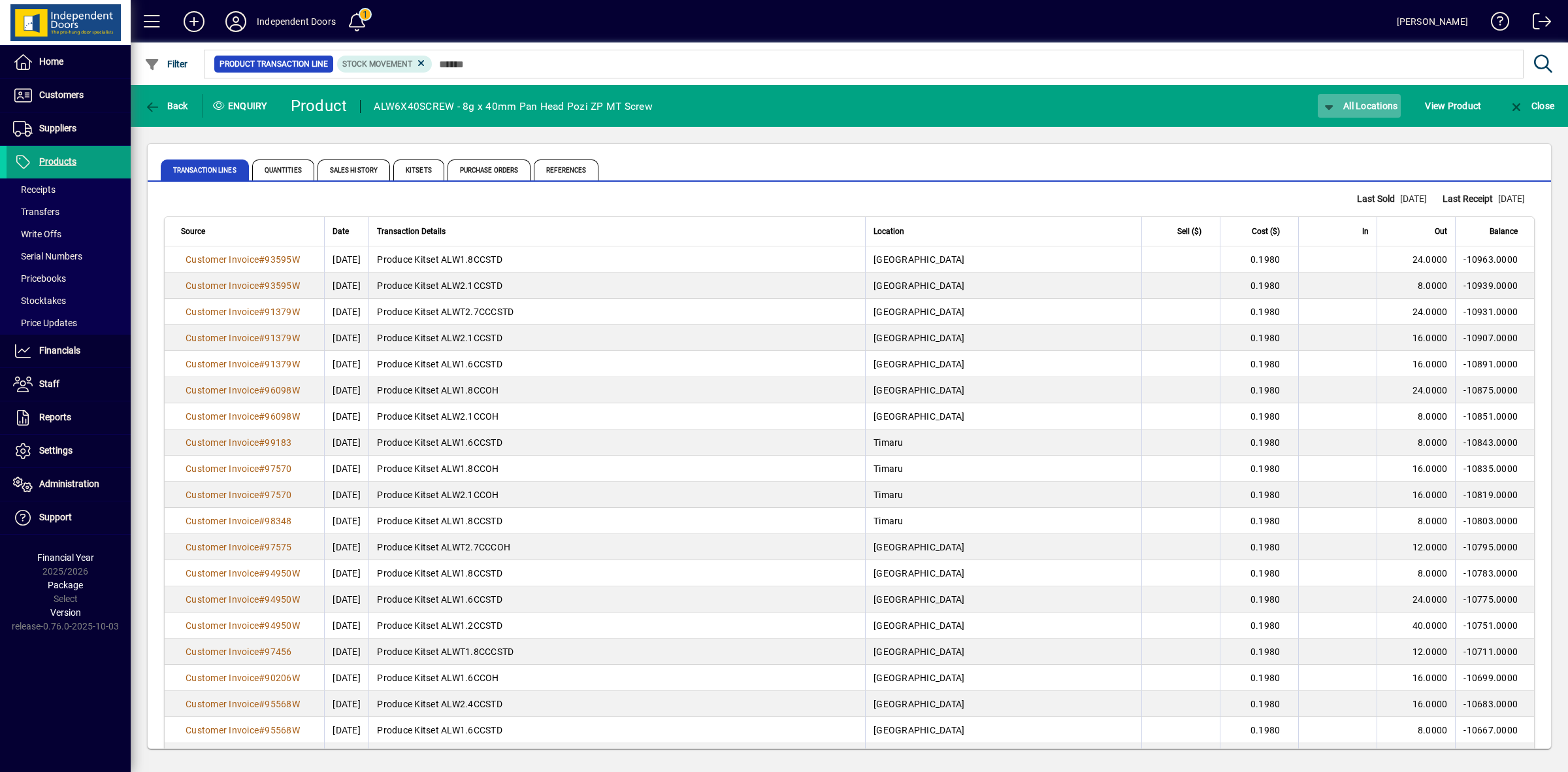
click at [1368, 100] on span "All Locations" at bounding box center [1359, 105] width 77 height 10
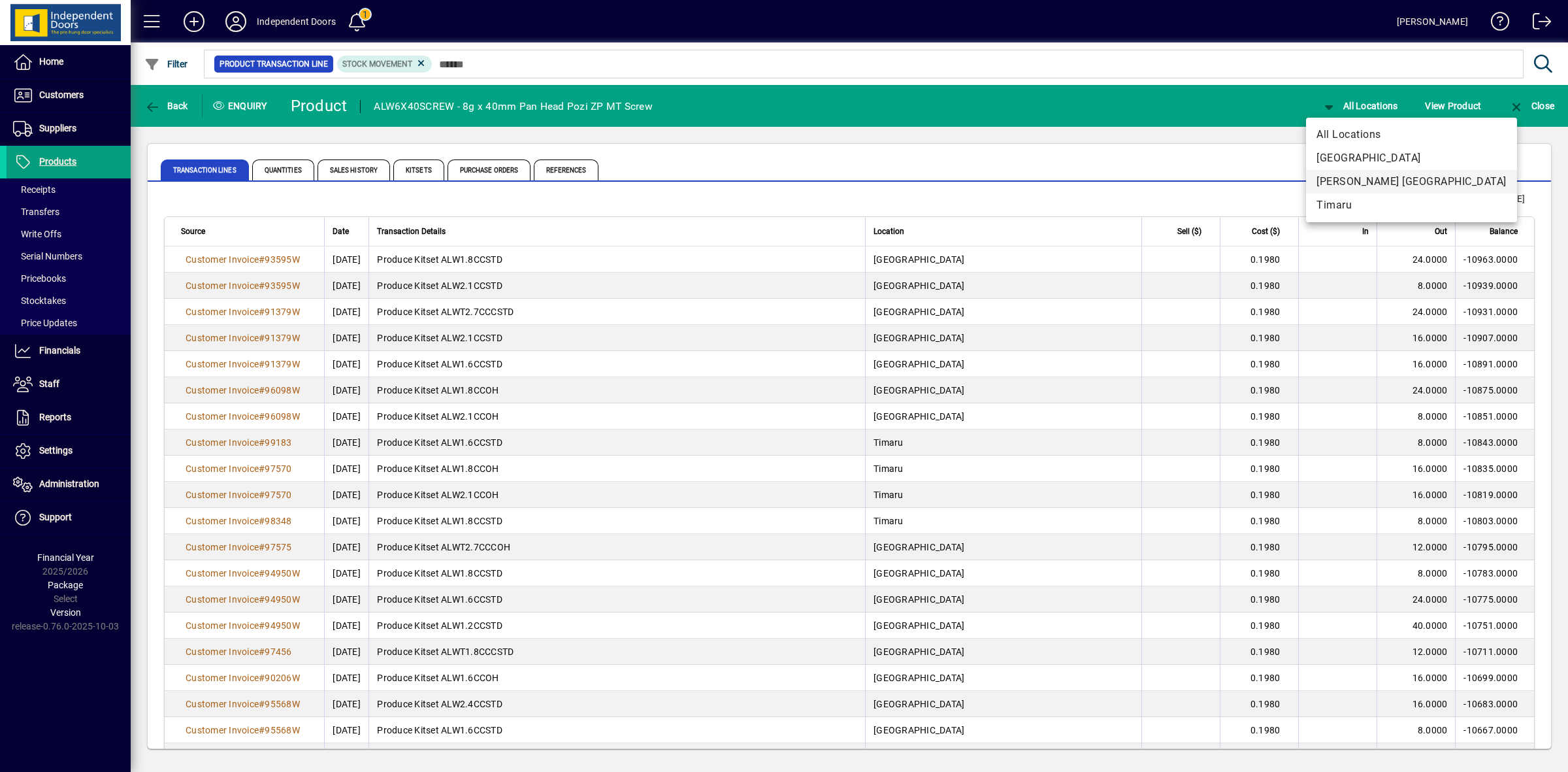
click at [1373, 185] on span "[PERSON_NAME] [GEOGRAPHIC_DATA]" at bounding box center [1411, 182] width 190 height 16
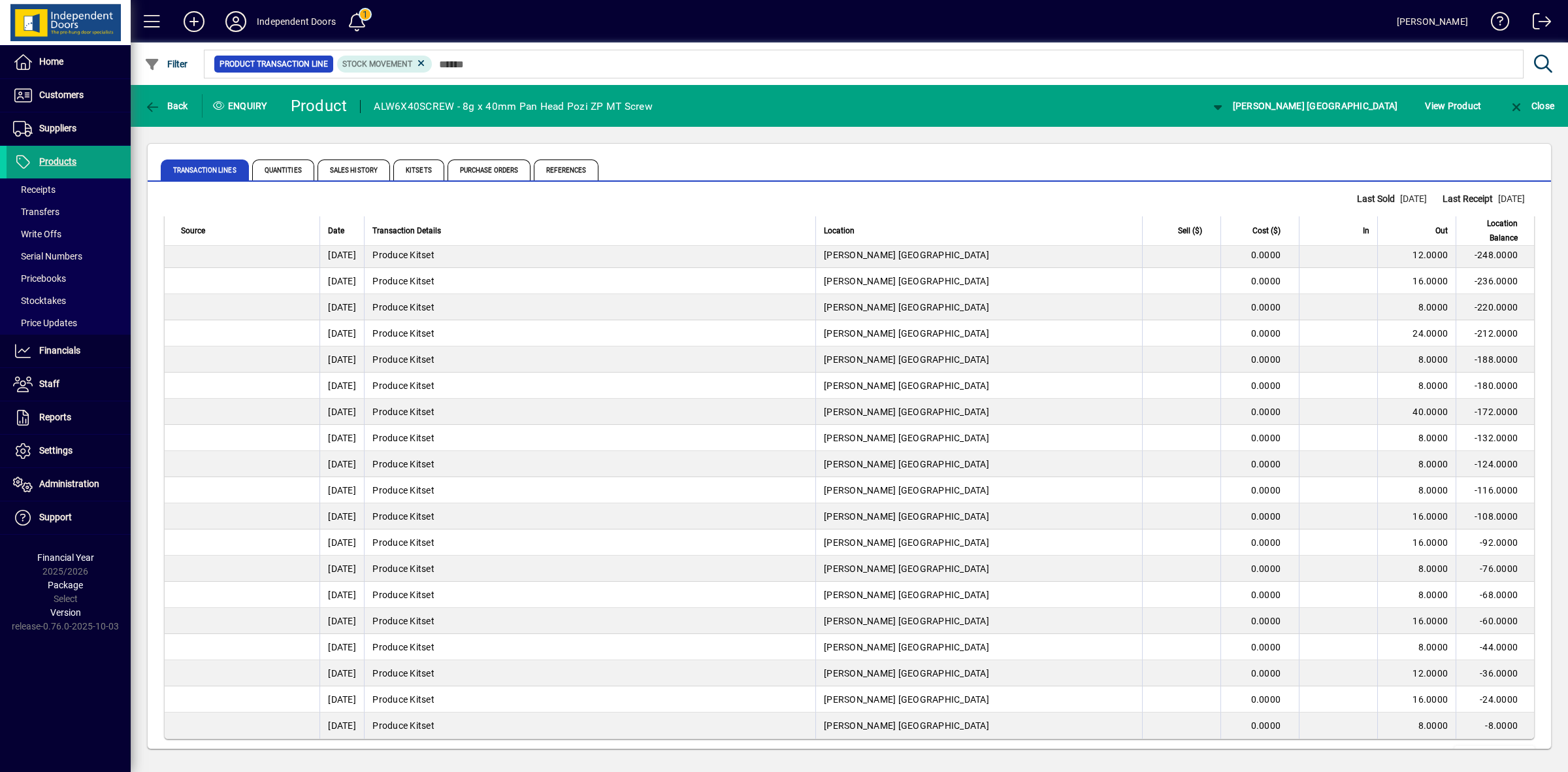
scroll to position [25701, 0]
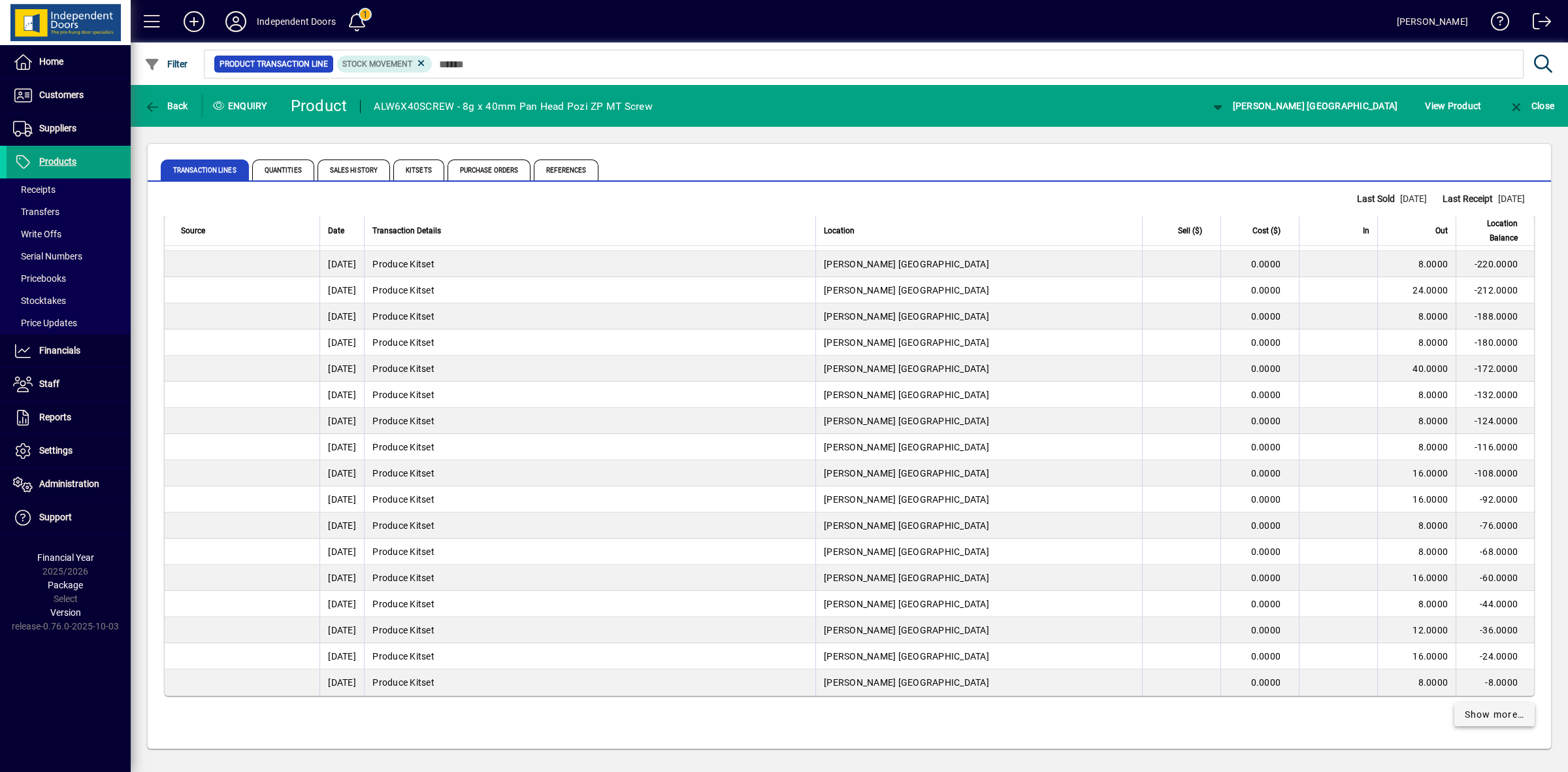
click at [1506, 714] on span "Show more…" at bounding box center [1494, 715] width 60 height 14
click at [1485, 713] on span "Show more…" at bounding box center [1494, 715] width 60 height 14
click at [1494, 713] on span "Show more…" at bounding box center [1494, 715] width 60 height 14
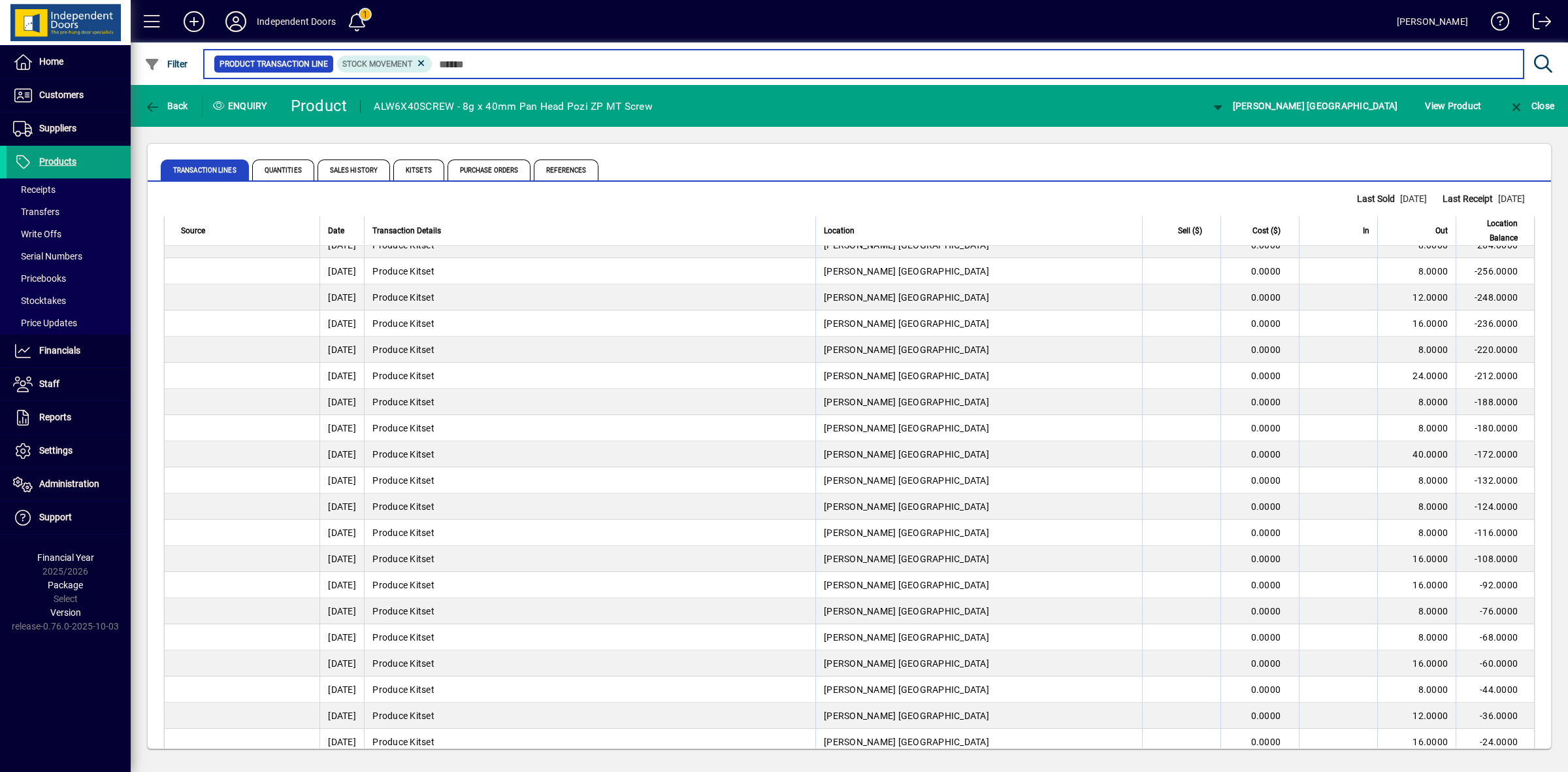
scroll to position [25701, 0]
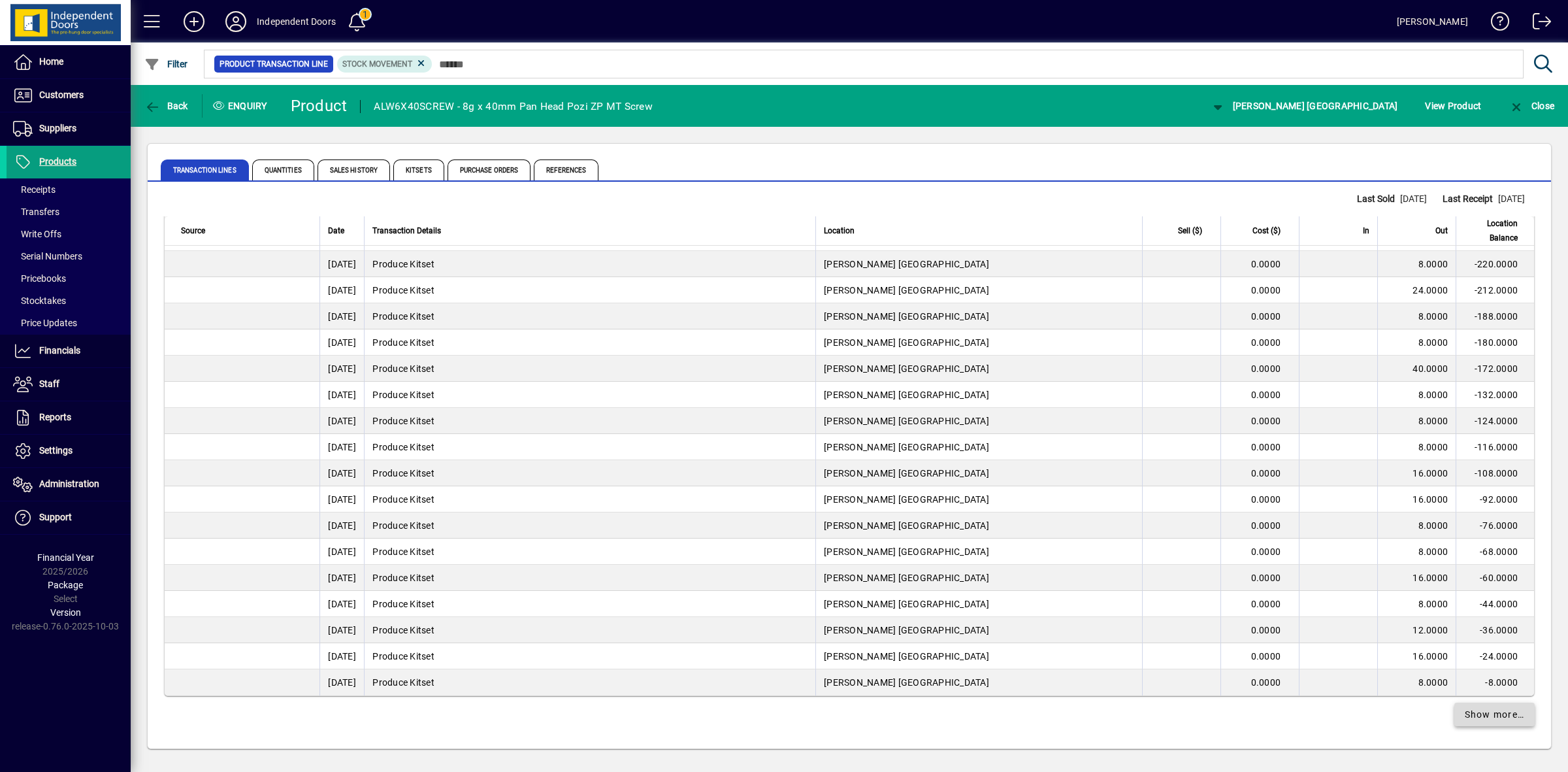
click at [1482, 716] on span "Show more…" at bounding box center [1494, 715] width 60 height 14
click at [1538, 107] on span "Close" at bounding box center [1531, 105] width 46 height 10
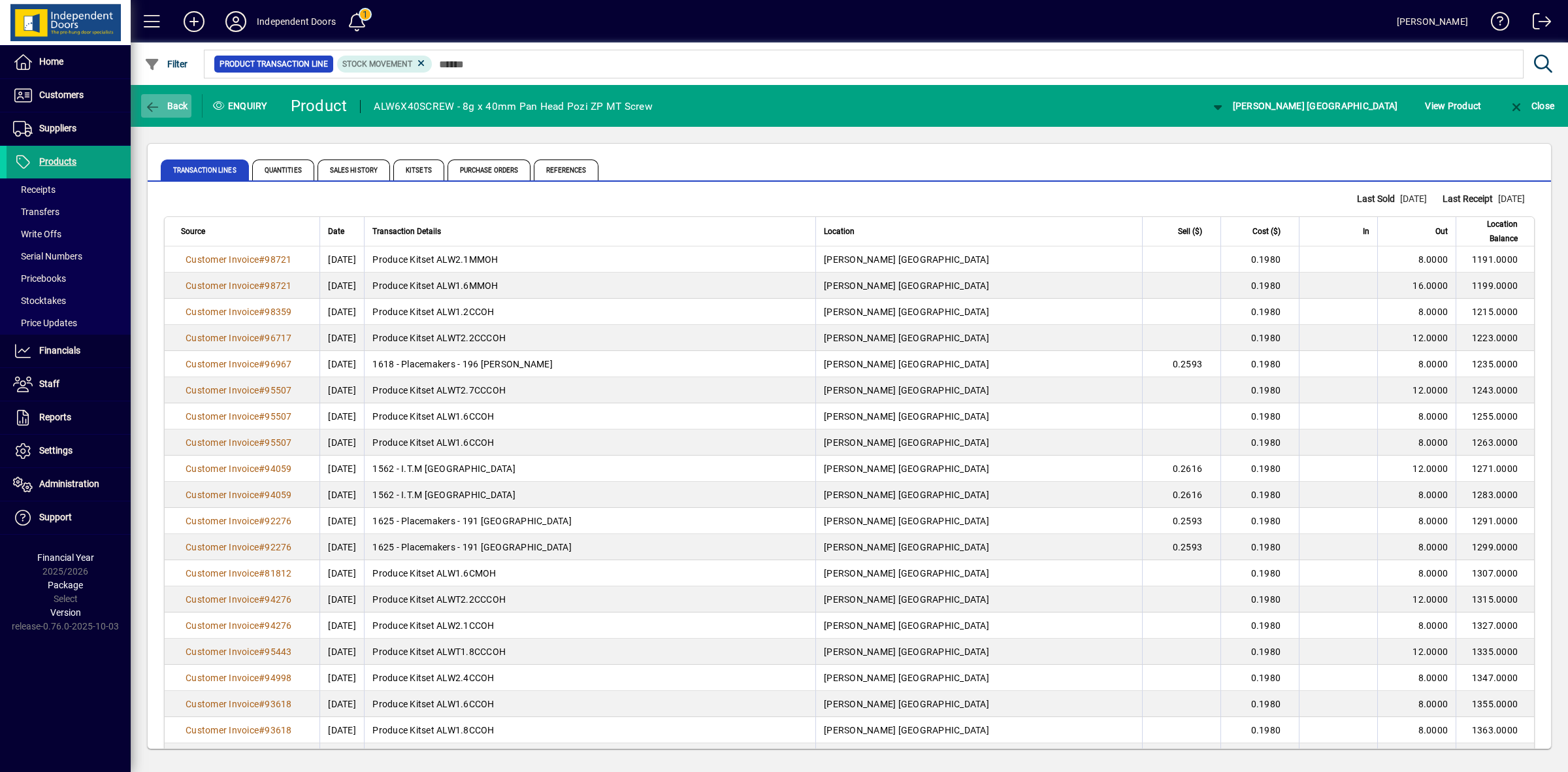
click at [163, 106] on span "Back" at bounding box center [166, 105] width 44 height 10
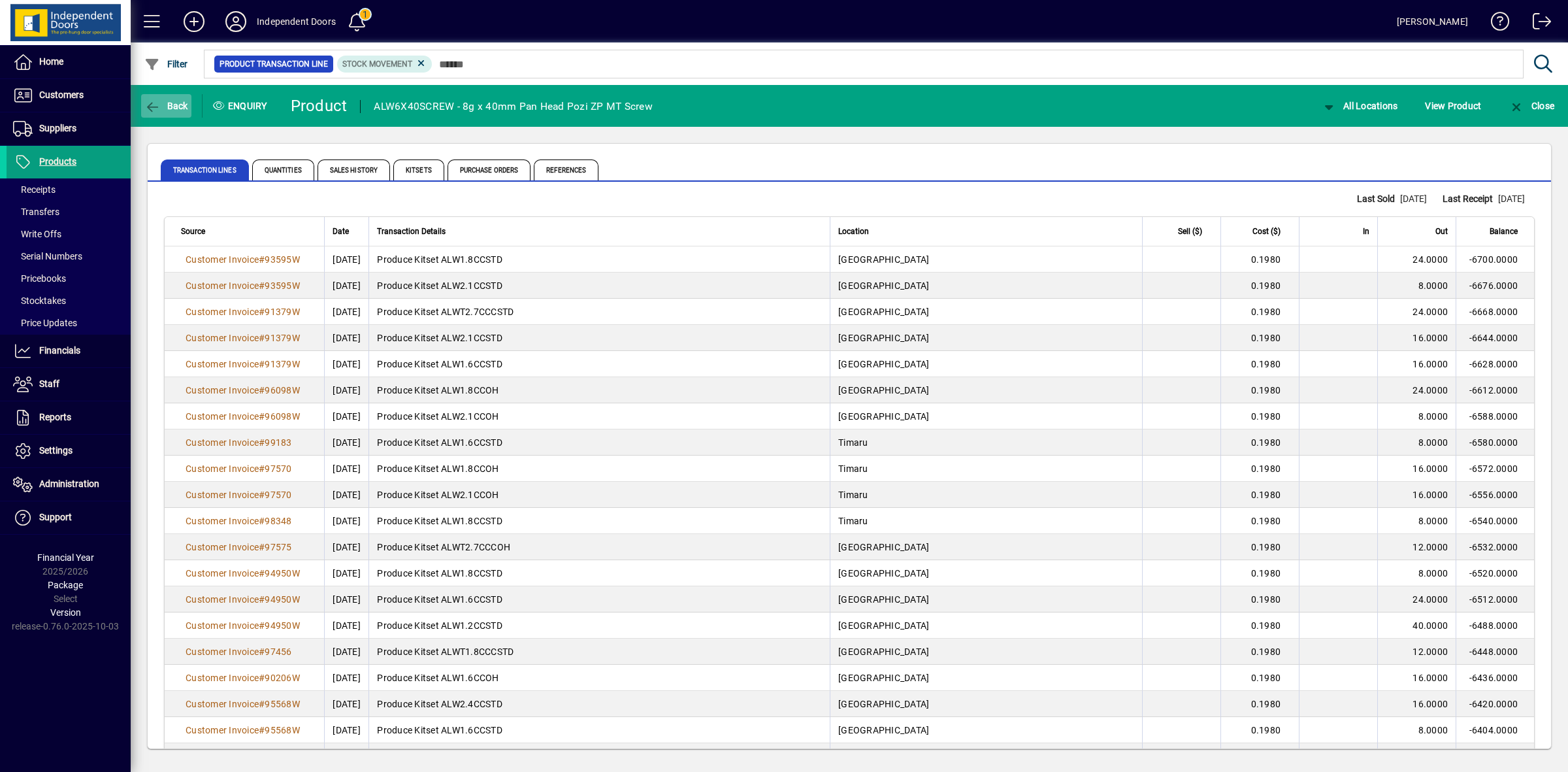
click at [154, 96] on span "button" at bounding box center [166, 106] width 51 height 31
click at [158, 102] on icon "button" at bounding box center [152, 107] width 16 height 13
click at [43, 162] on span "Products" at bounding box center [57, 161] width 37 height 10
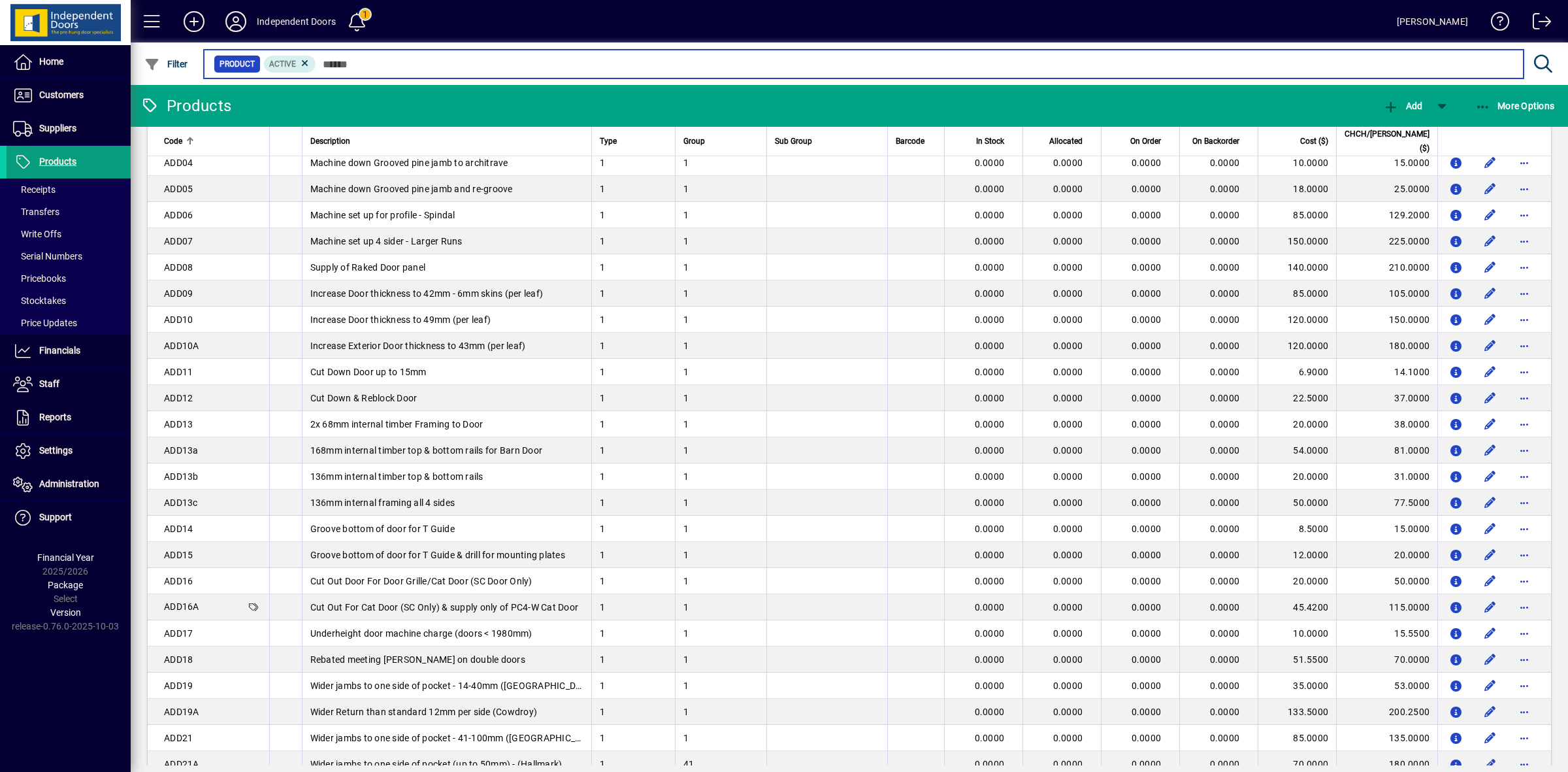
scroll to position [2077, 0]
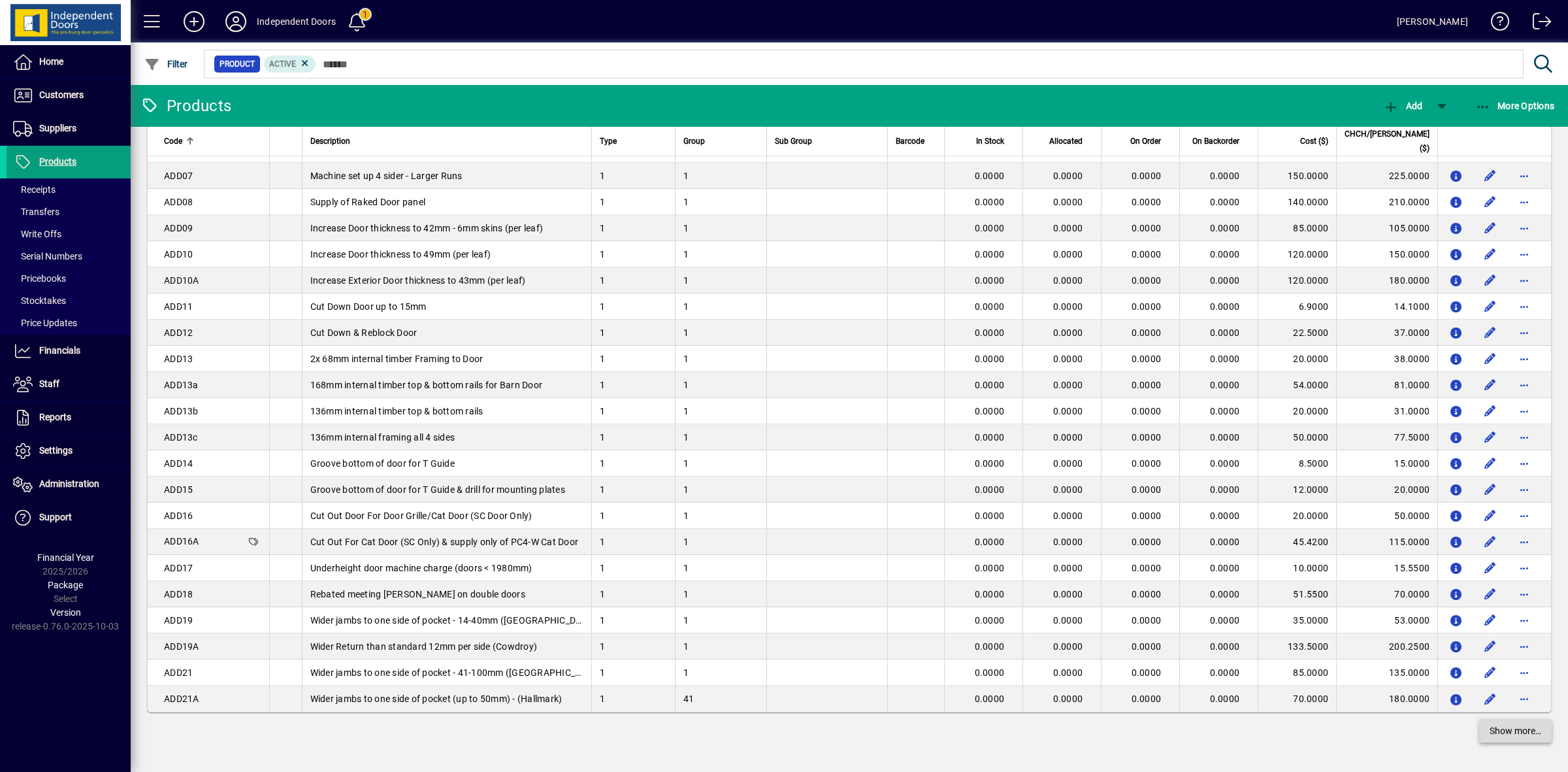
click at [1504, 733] on span "Show more…" at bounding box center [1515, 732] width 51 height 14
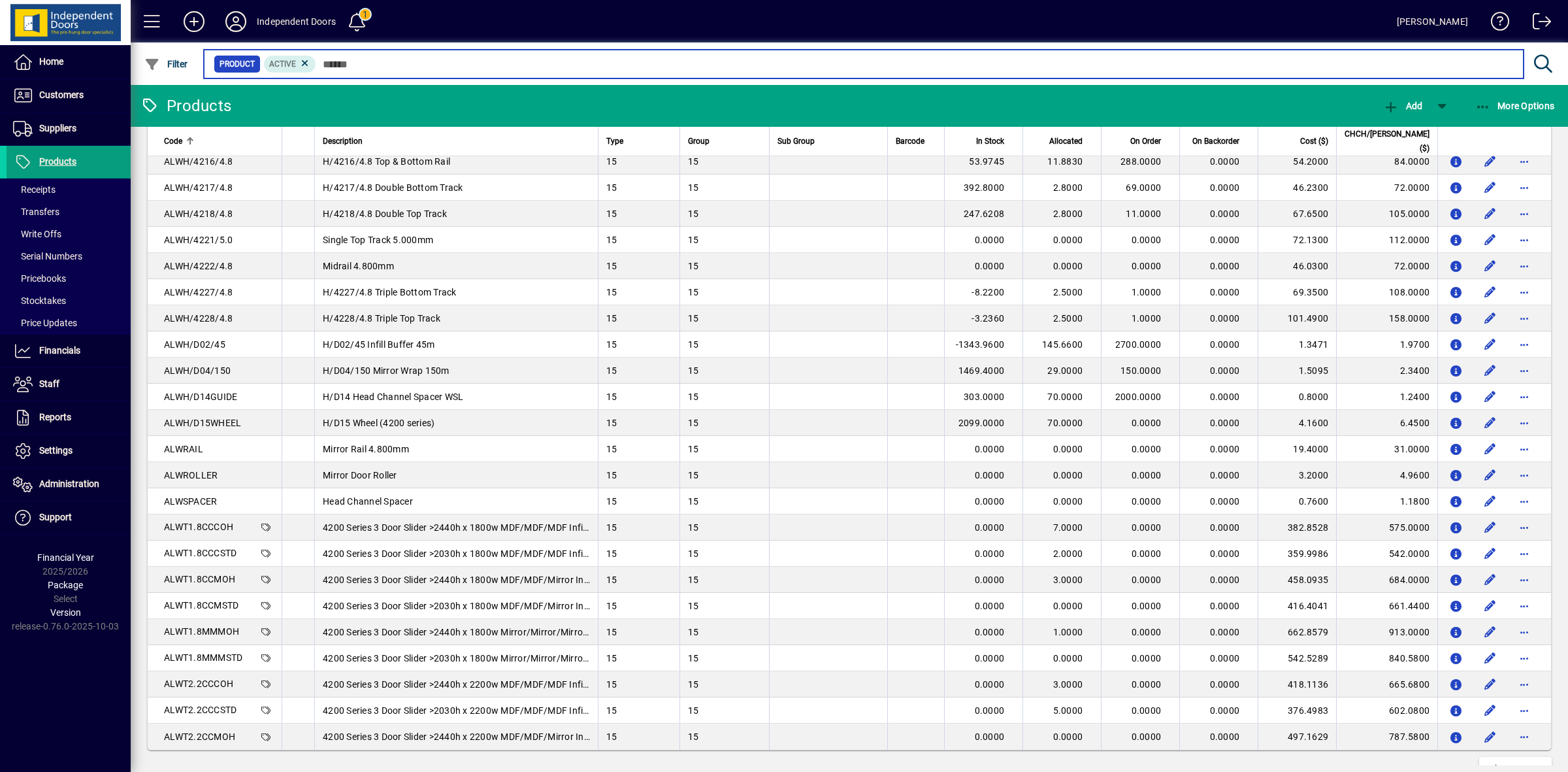
scroll to position [4662, 0]
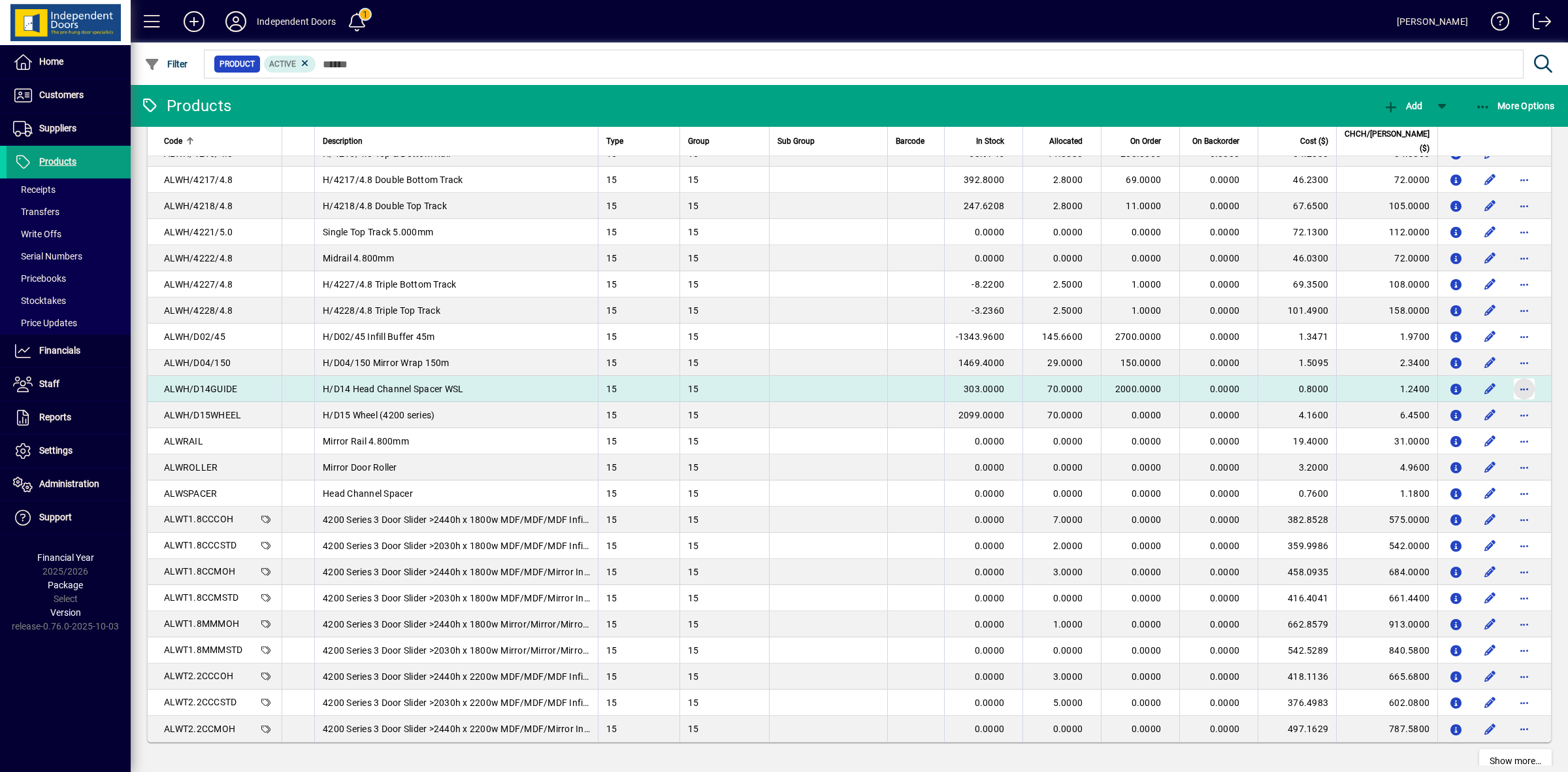
click at [1509, 386] on span "button" at bounding box center [1524, 389] width 31 height 31
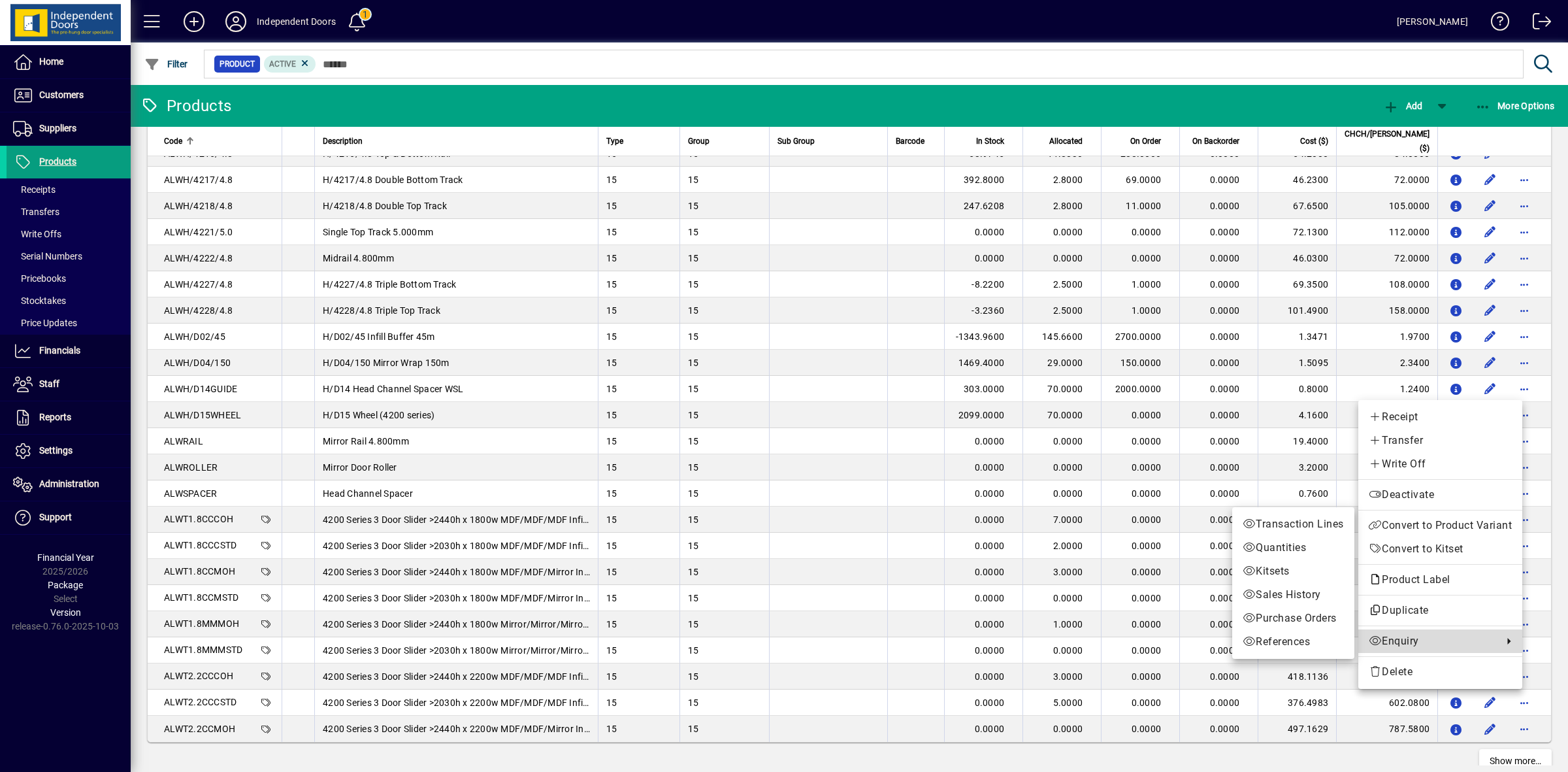
click at [1378, 638] on span "Enquiry" at bounding box center [1433, 641] width 127 height 16
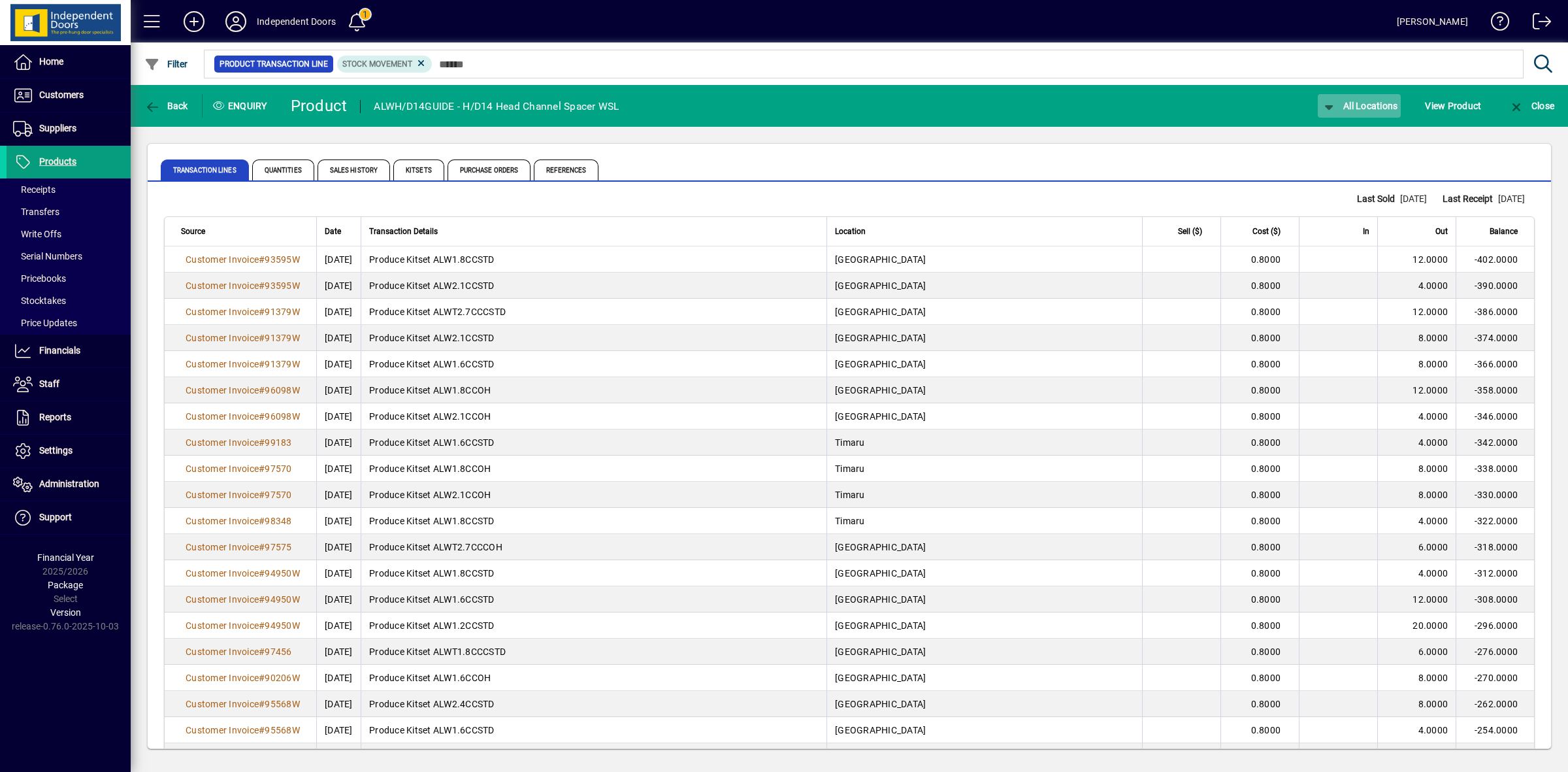
click at [1359, 105] on span "All Locations" at bounding box center [1359, 105] width 77 height 10
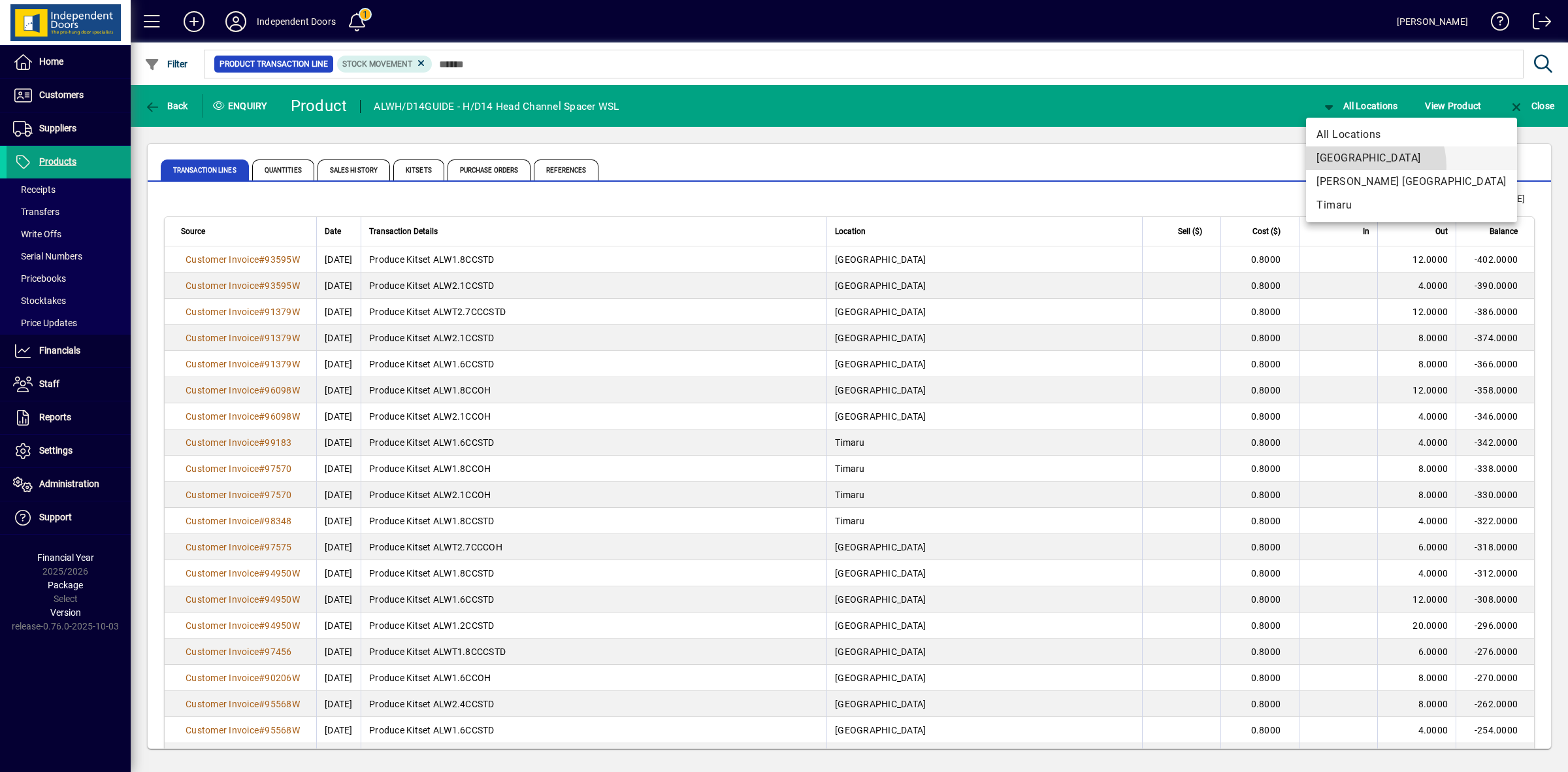
click at [1359, 166] on button "[GEOGRAPHIC_DATA]" at bounding box center [1412, 158] width 211 height 23
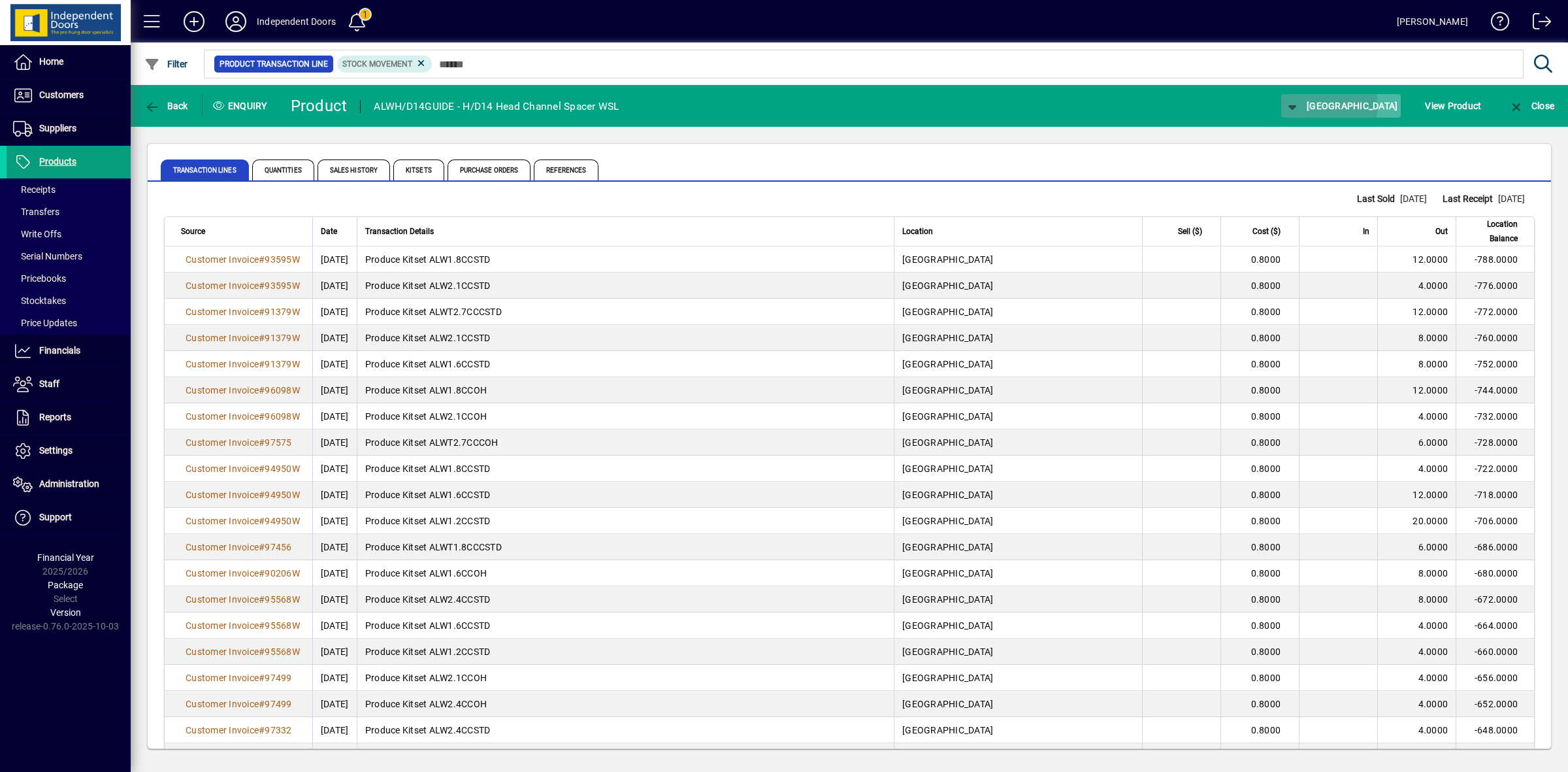
click at [1365, 105] on span "[GEOGRAPHIC_DATA]" at bounding box center [1341, 105] width 113 height 10
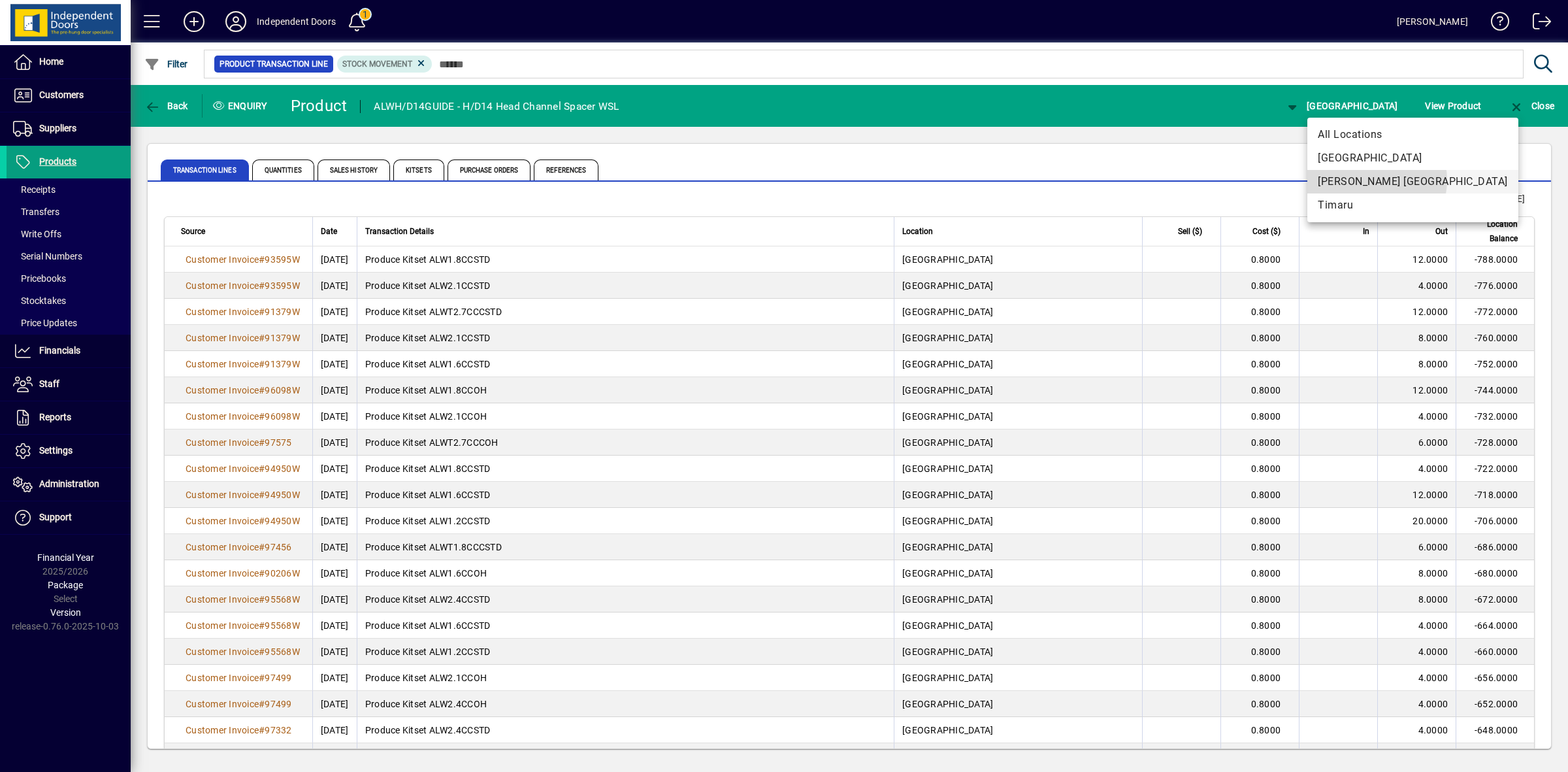
click at [1372, 180] on span "[PERSON_NAME] [GEOGRAPHIC_DATA]" at bounding box center [1413, 182] width 190 height 16
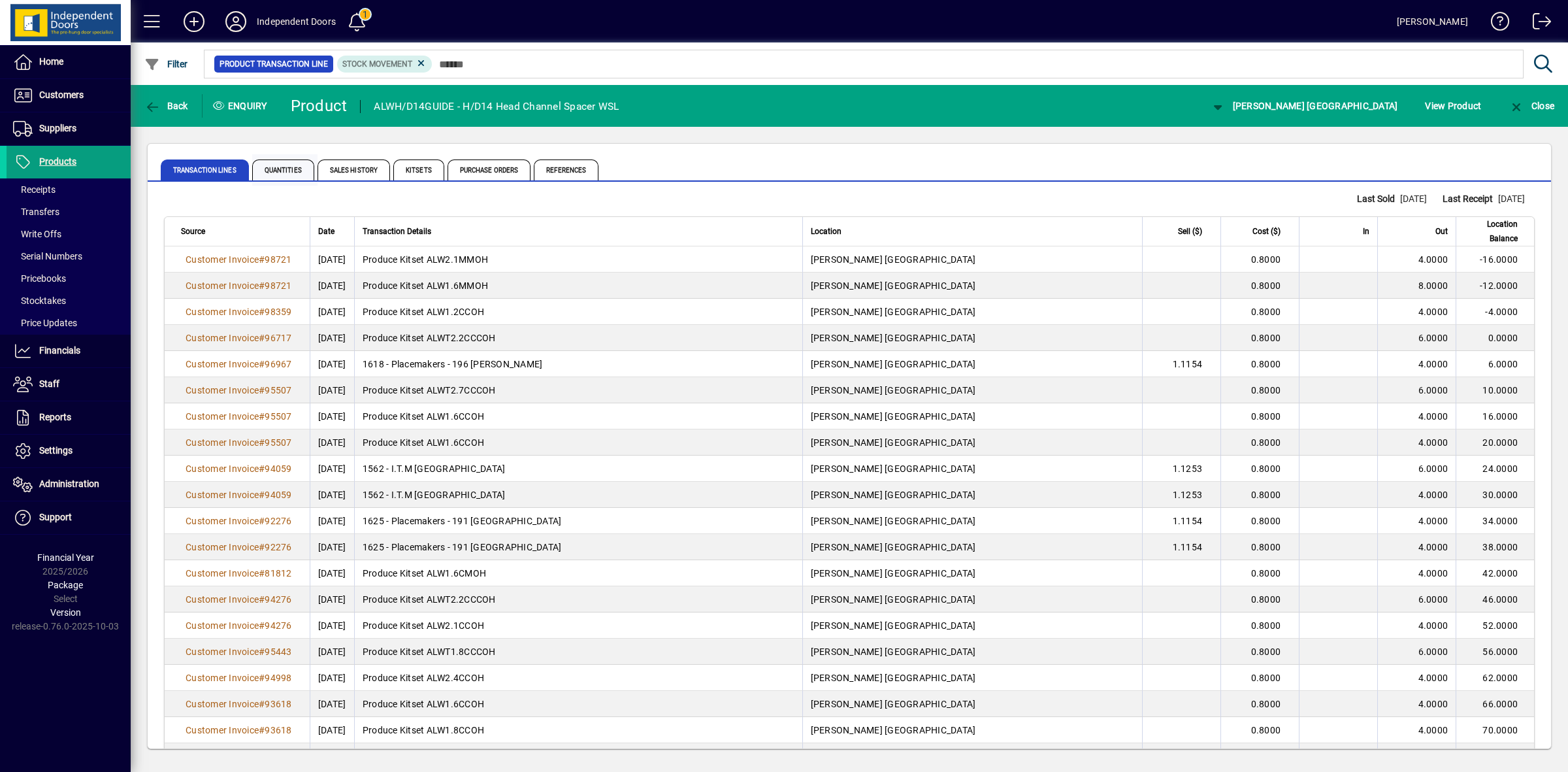
click at [299, 171] on span "Quantities" at bounding box center [284, 169] width 62 height 21
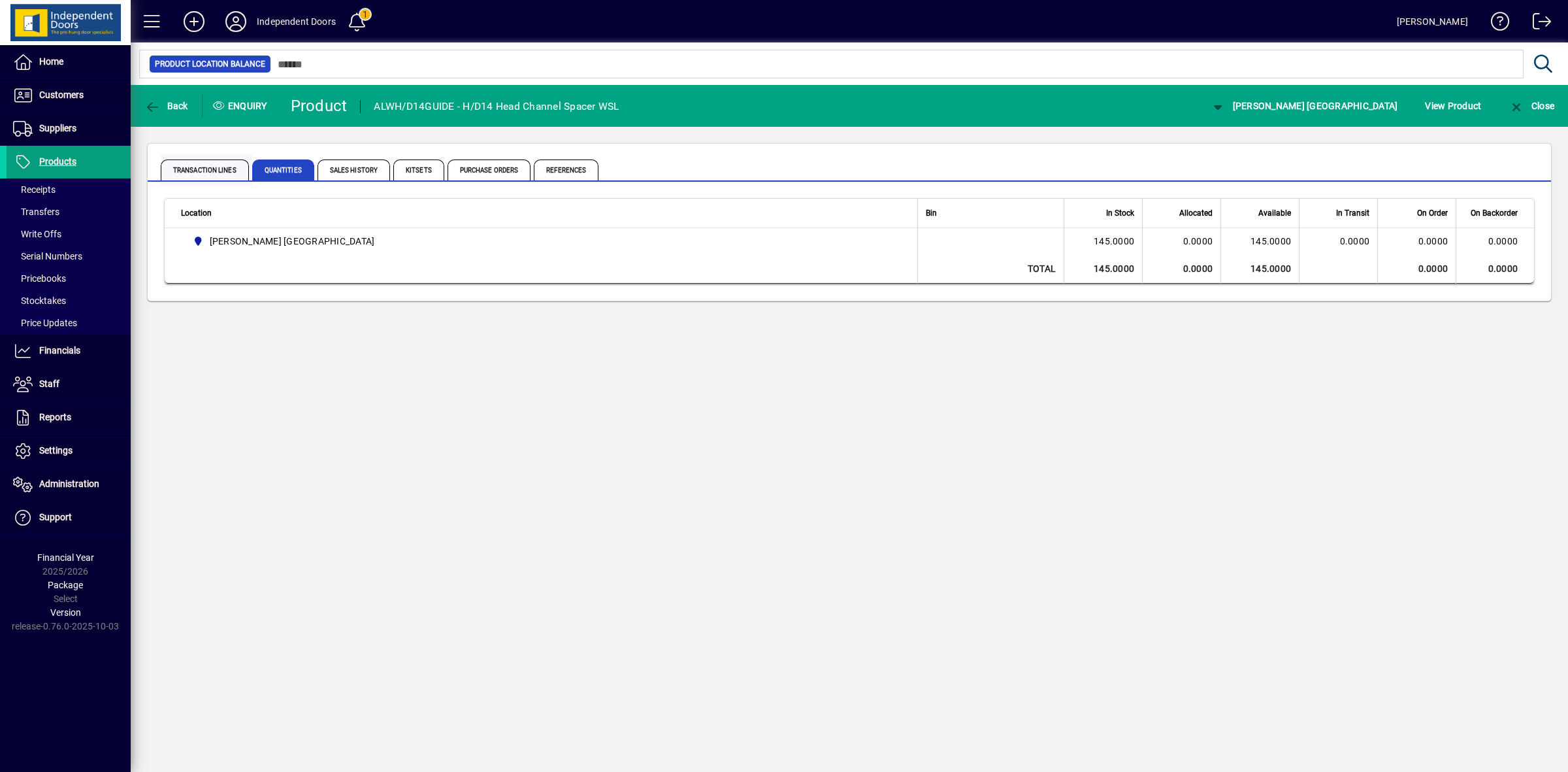
click at [222, 169] on span "Transaction Lines" at bounding box center [205, 169] width 89 height 21
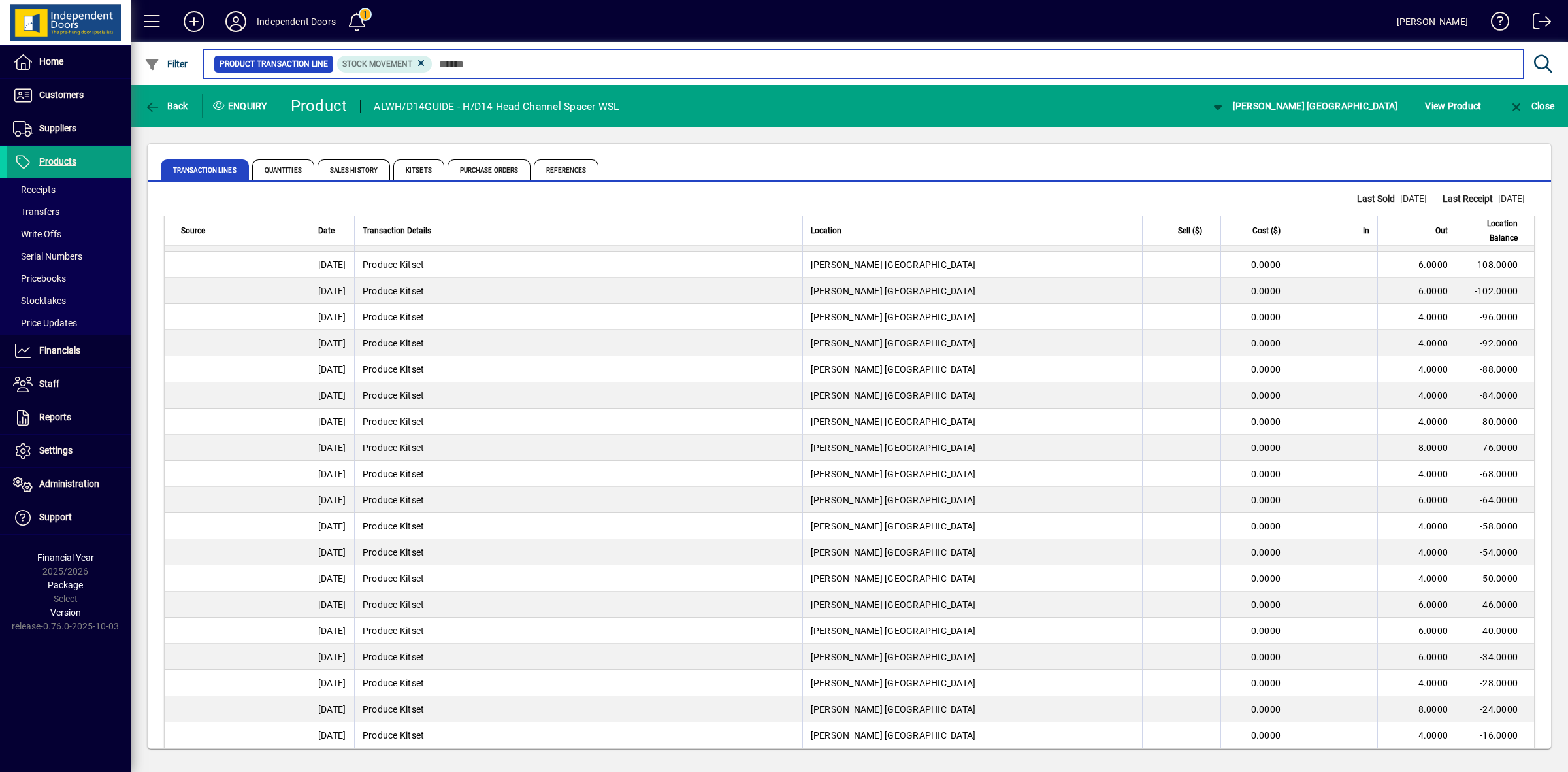
scroll to position [2166, 0]
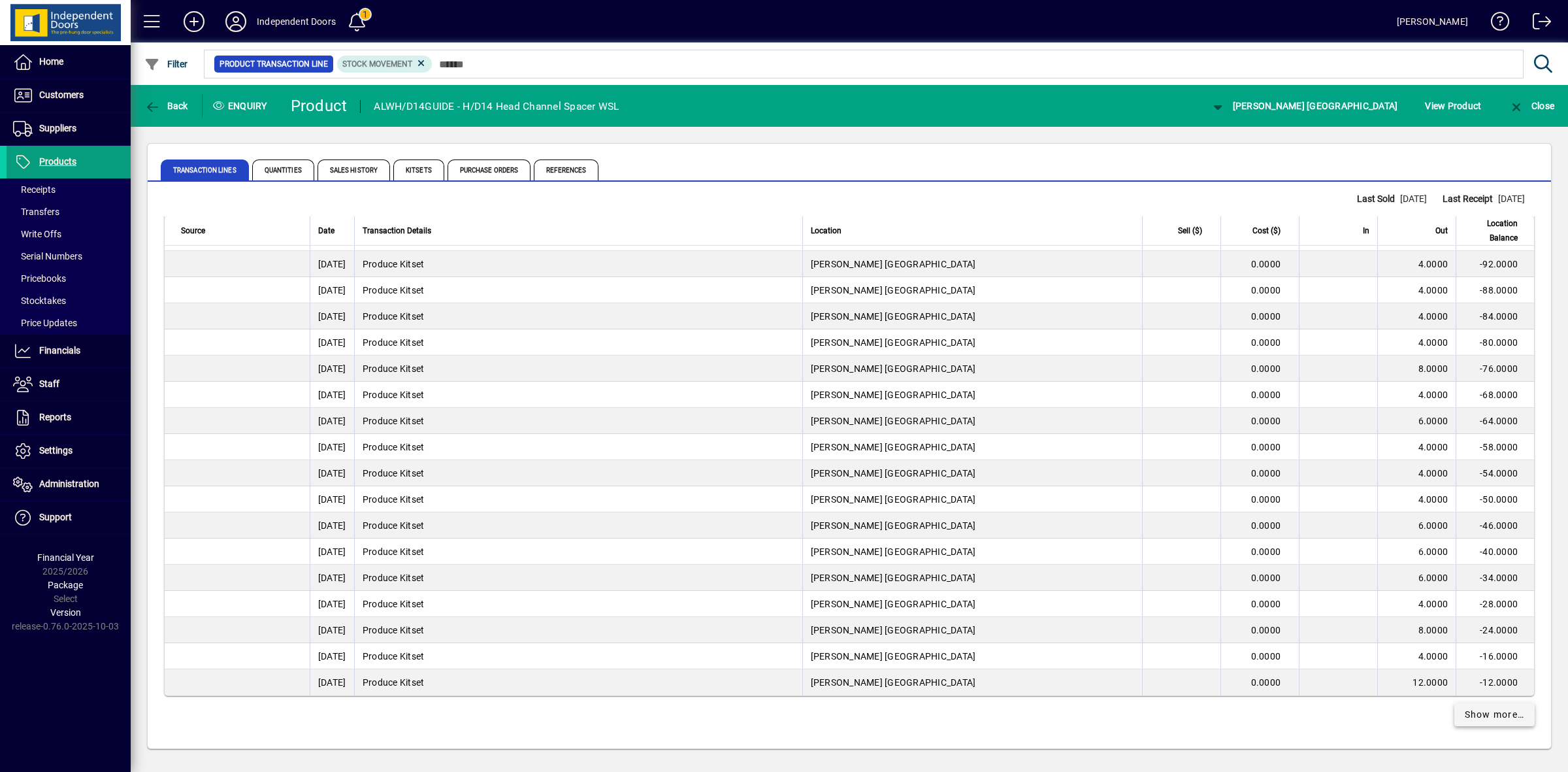
click at [1490, 721] on span "Show more…" at bounding box center [1494, 715] width 60 height 14
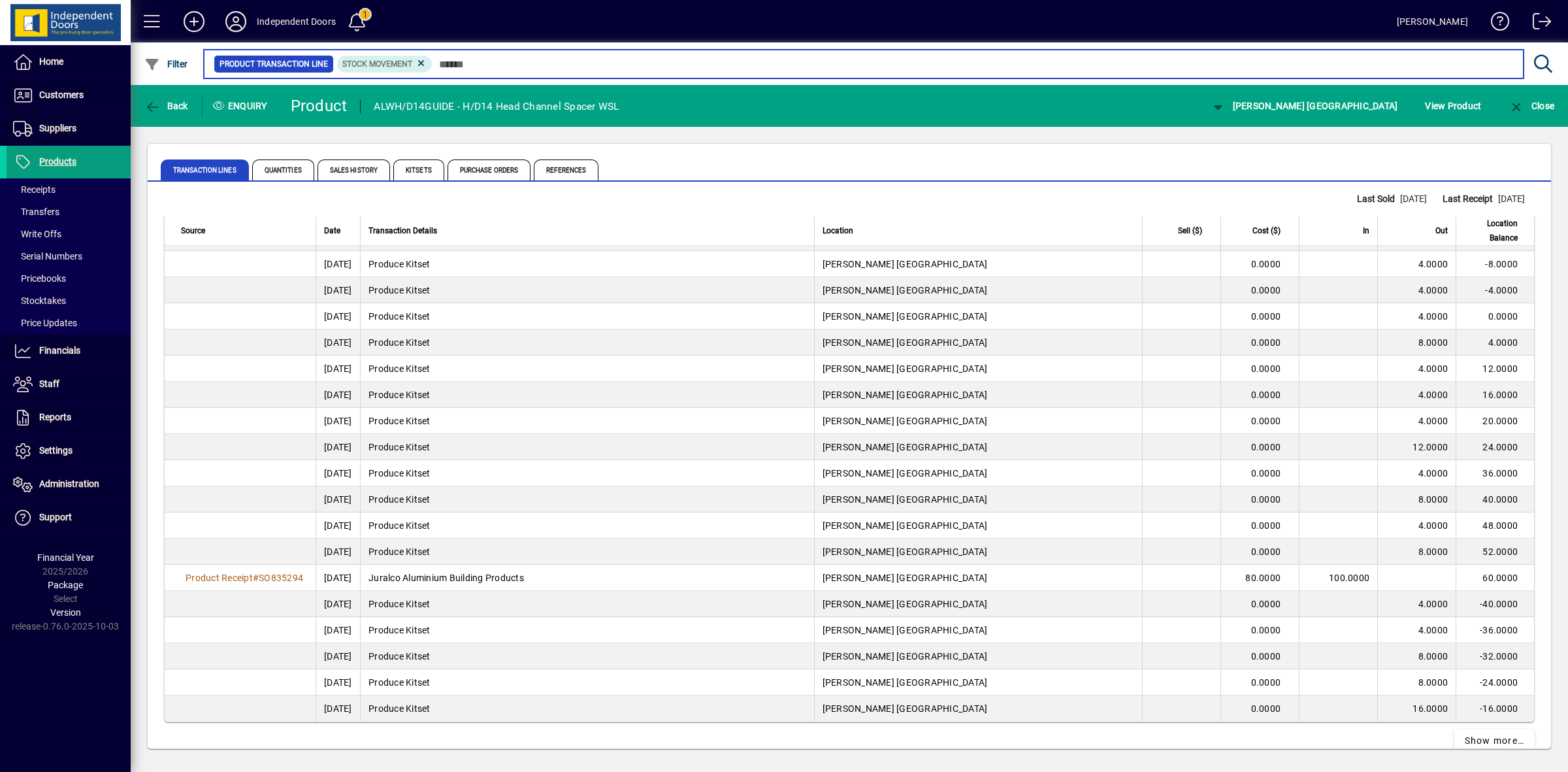
scroll to position [4781, 0]
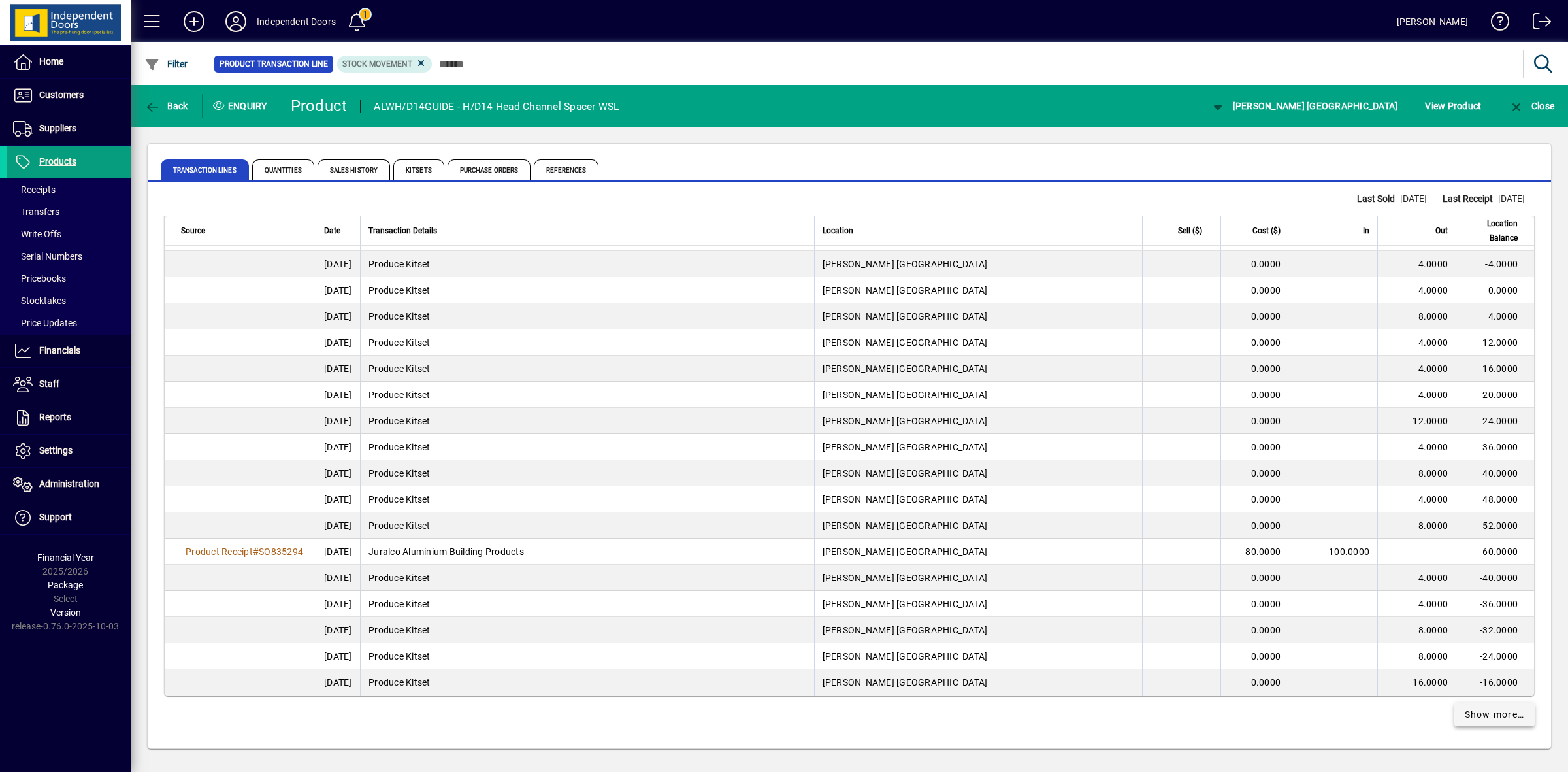
click at [1497, 708] on span "Show more…" at bounding box center [1494, 715] width 60 height 14
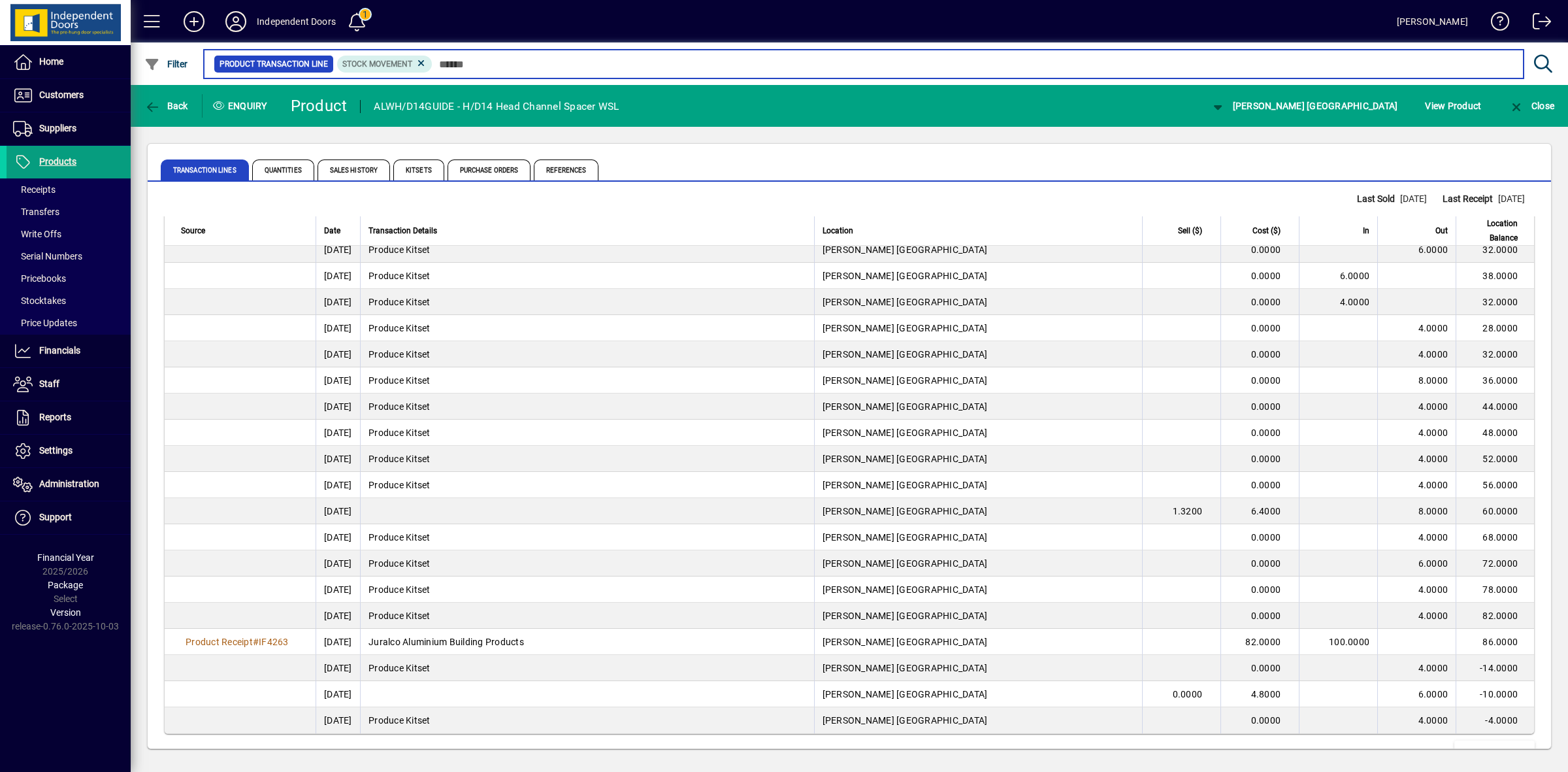
scroll to position [7396, 0]
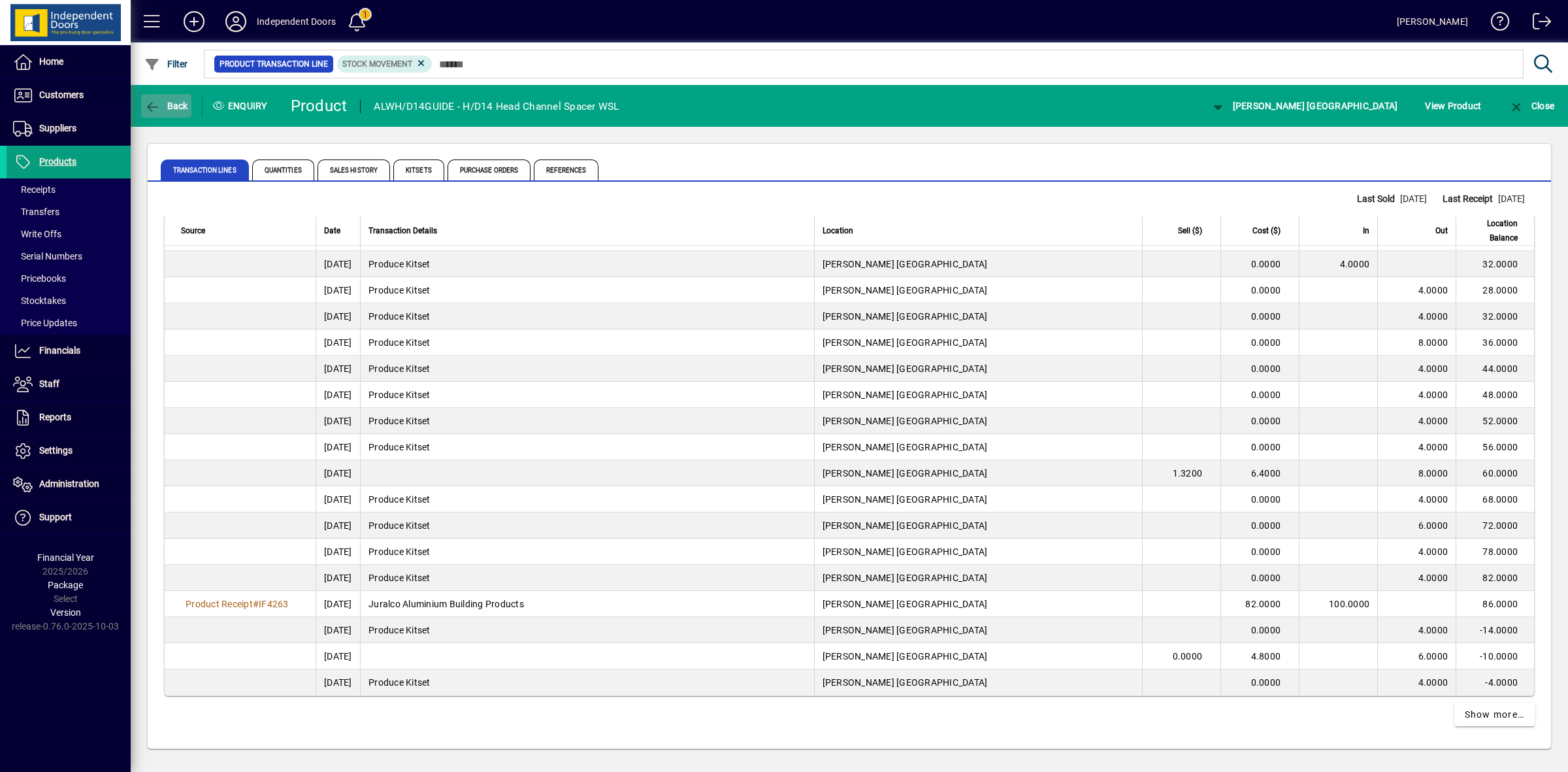
click at [175, 99] on span "button" at bounding box center [166, 106] width 51 height 31
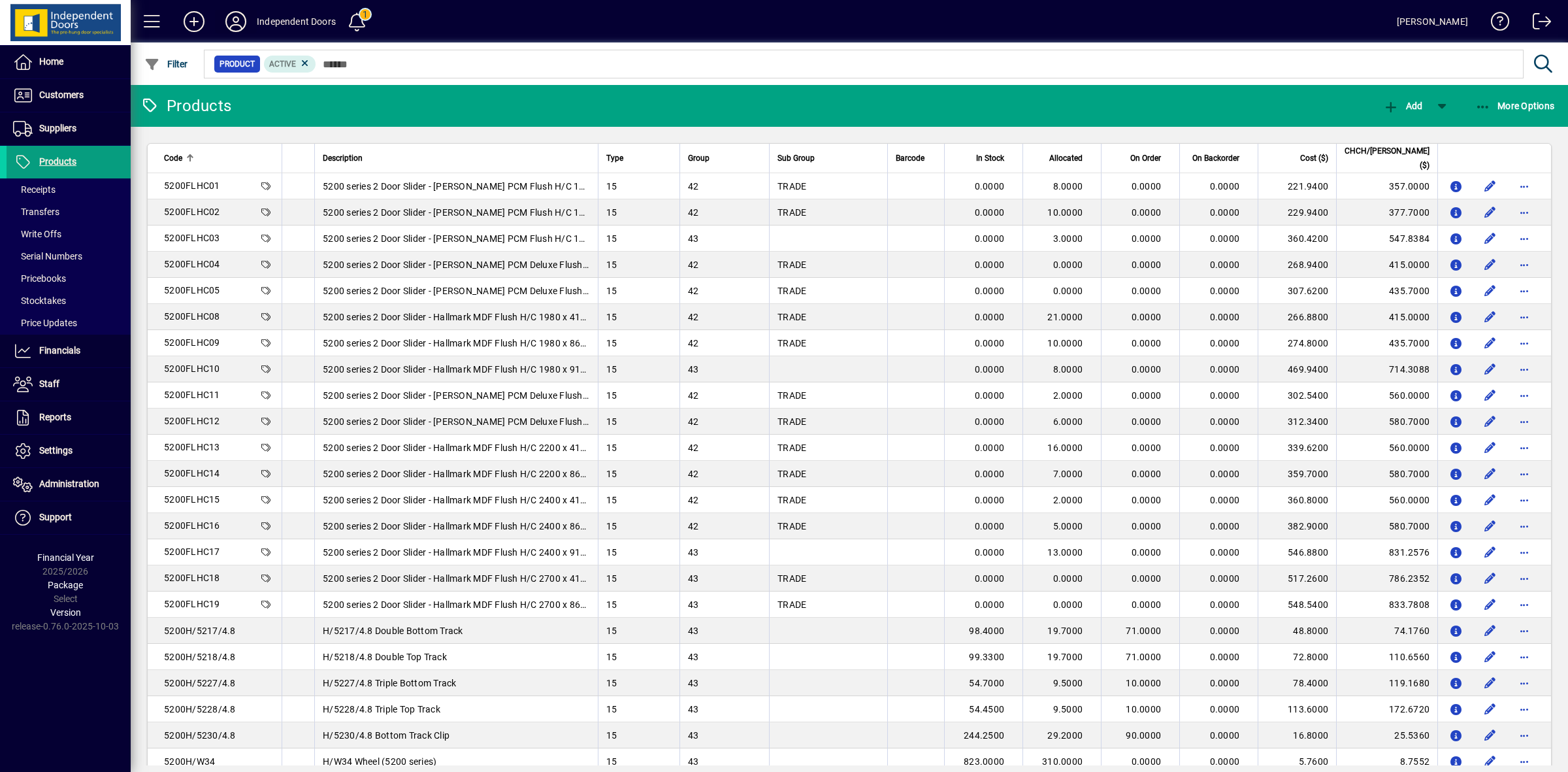
click at [236, 20] on icon at bounding box center [236, 21] width 26 height 21
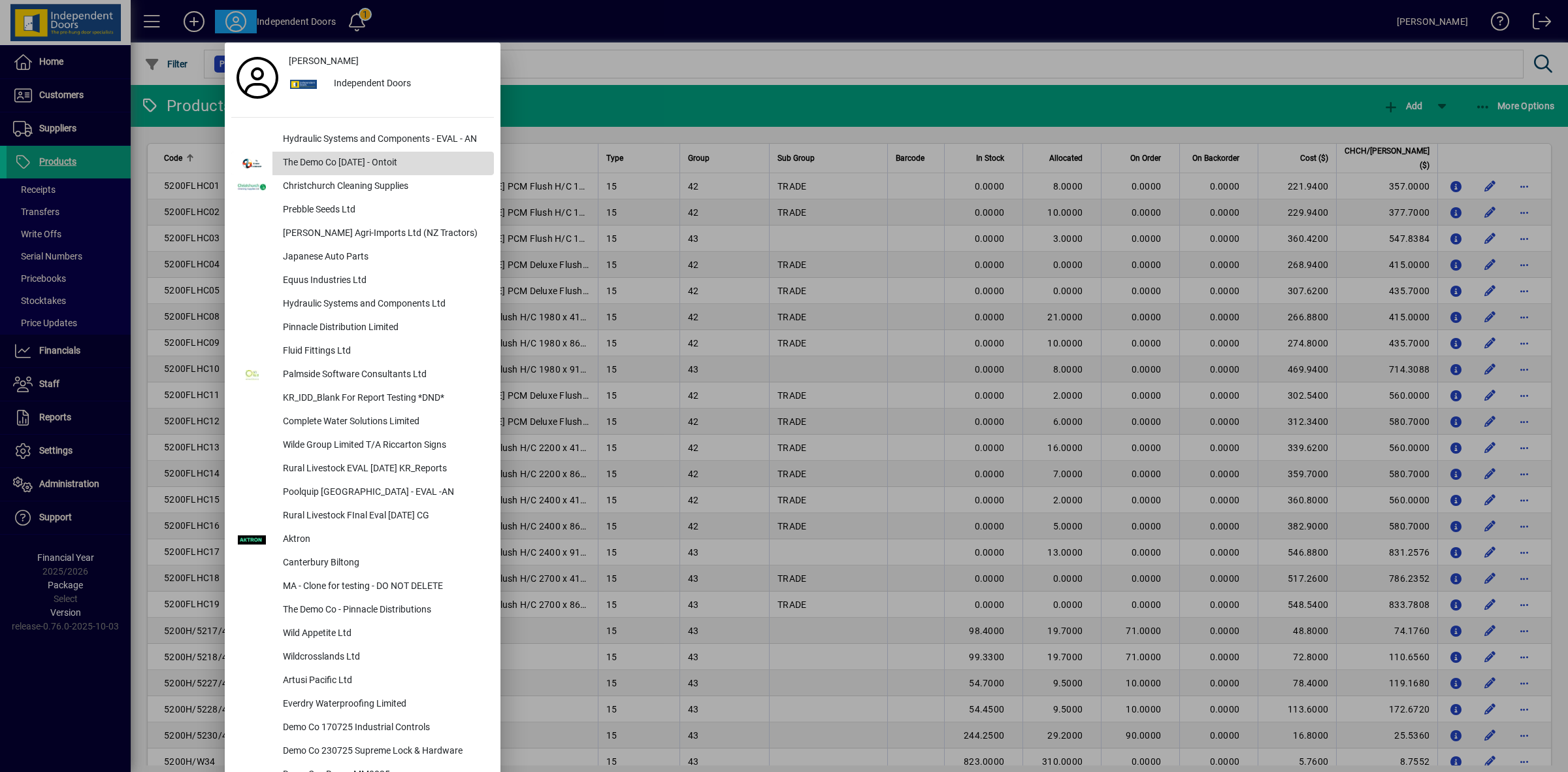
click at [356, 162] on div "The Demo Co Oct 2024 - Ontoit" at bounding box center [383, 163] width 221 height 23
